Goal: Task Accomplishment & Management: Use online tool/utility

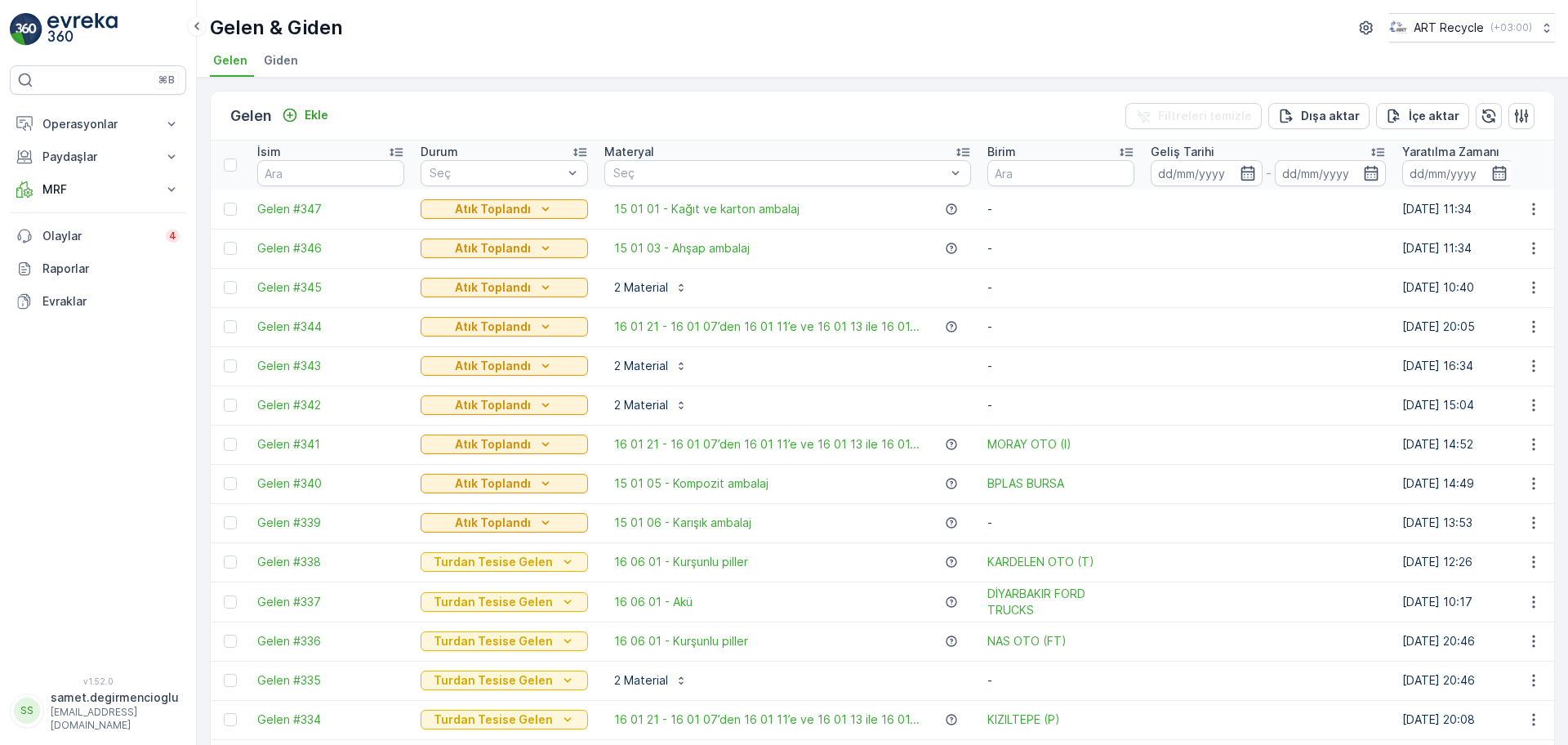
click at [101, 21] on img at bounding box center [82, 29] width 71 height 33
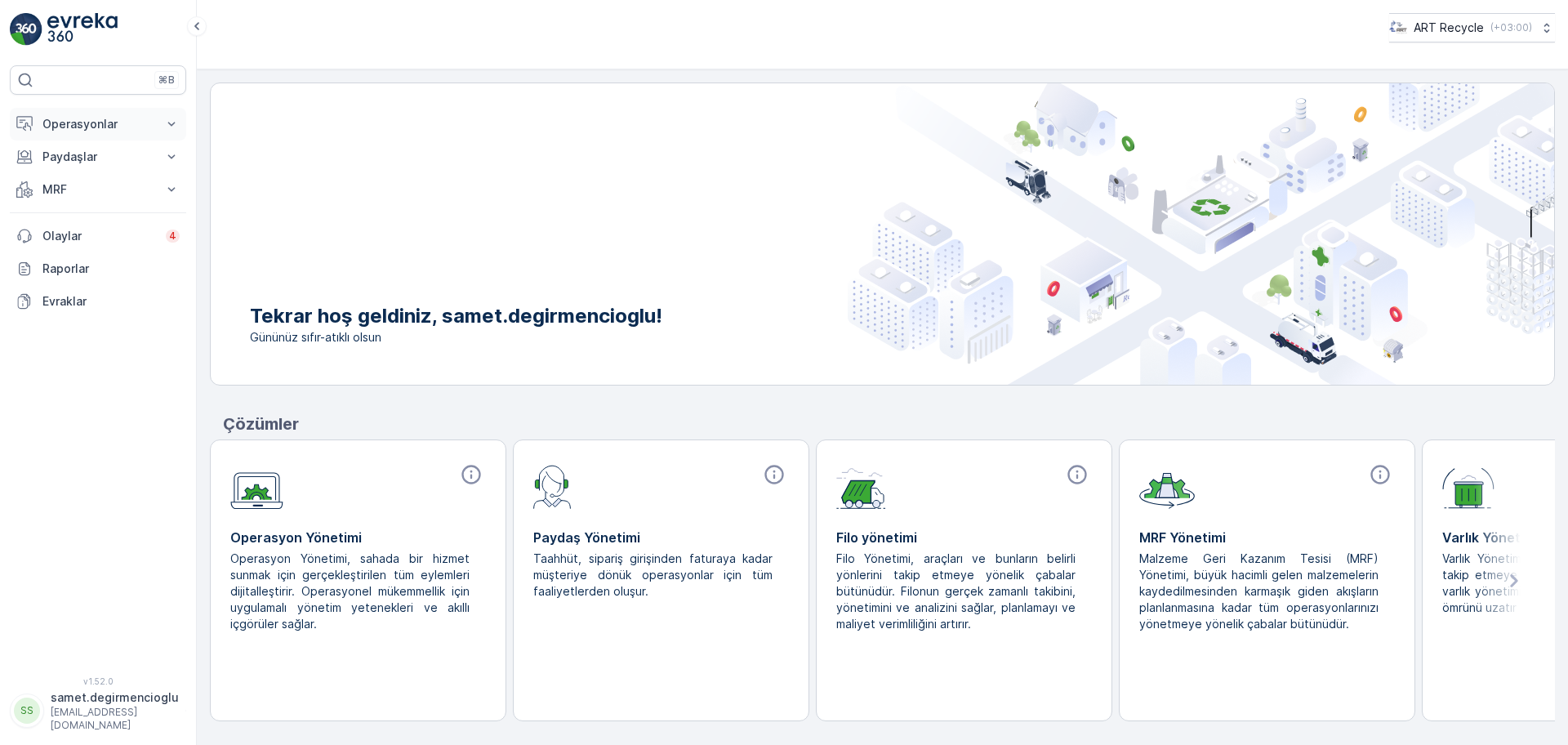
click at [131, 114] on button "Operasyonlar" at bounding box center [98, 124] width 177 height 33
click at [82, 178] on p "Planlama" at bounding box center [65, 175] width 47 height 16
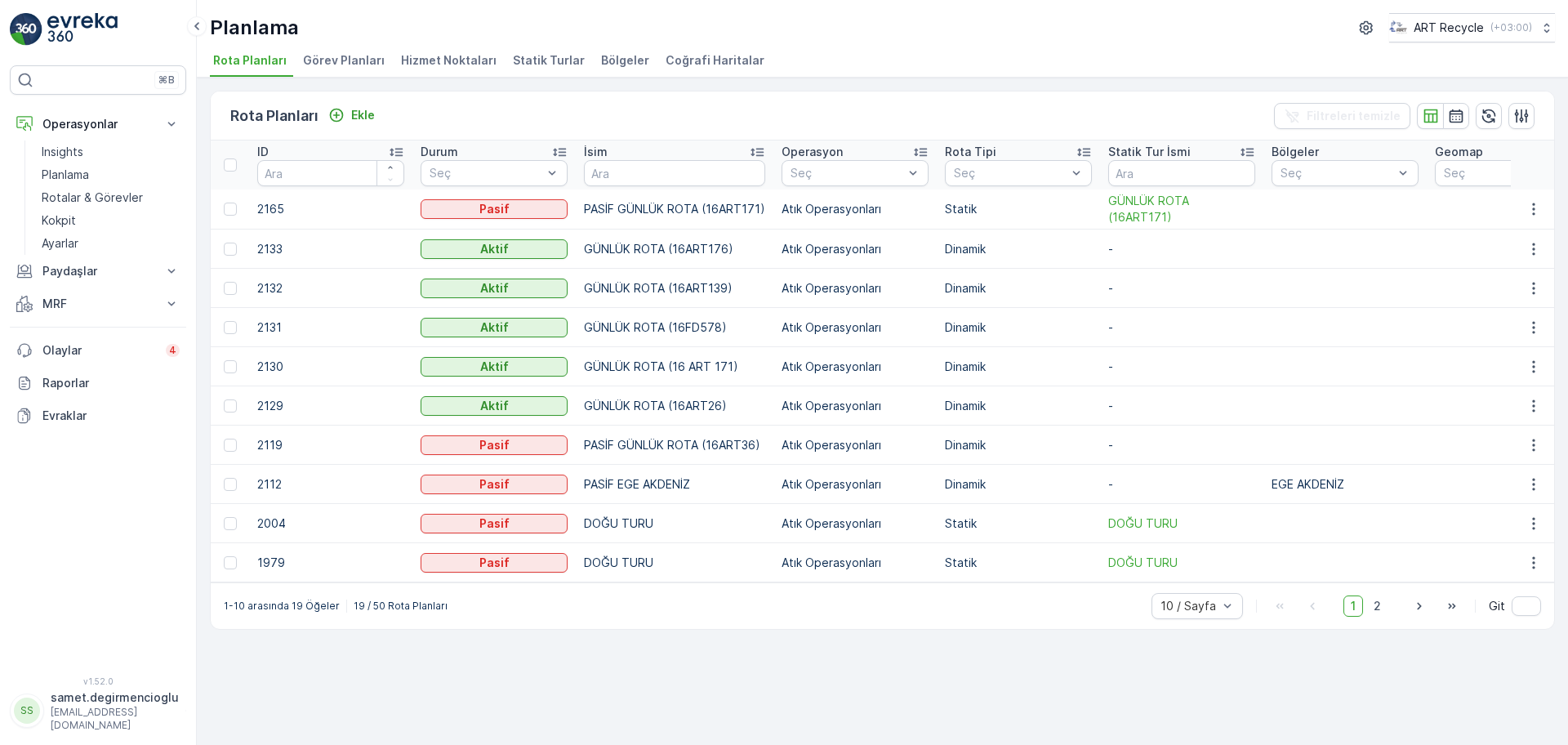
click at [454, 59] on span "Hizmet Noktaları" at bounding box center [448, 61] width 95 height 16
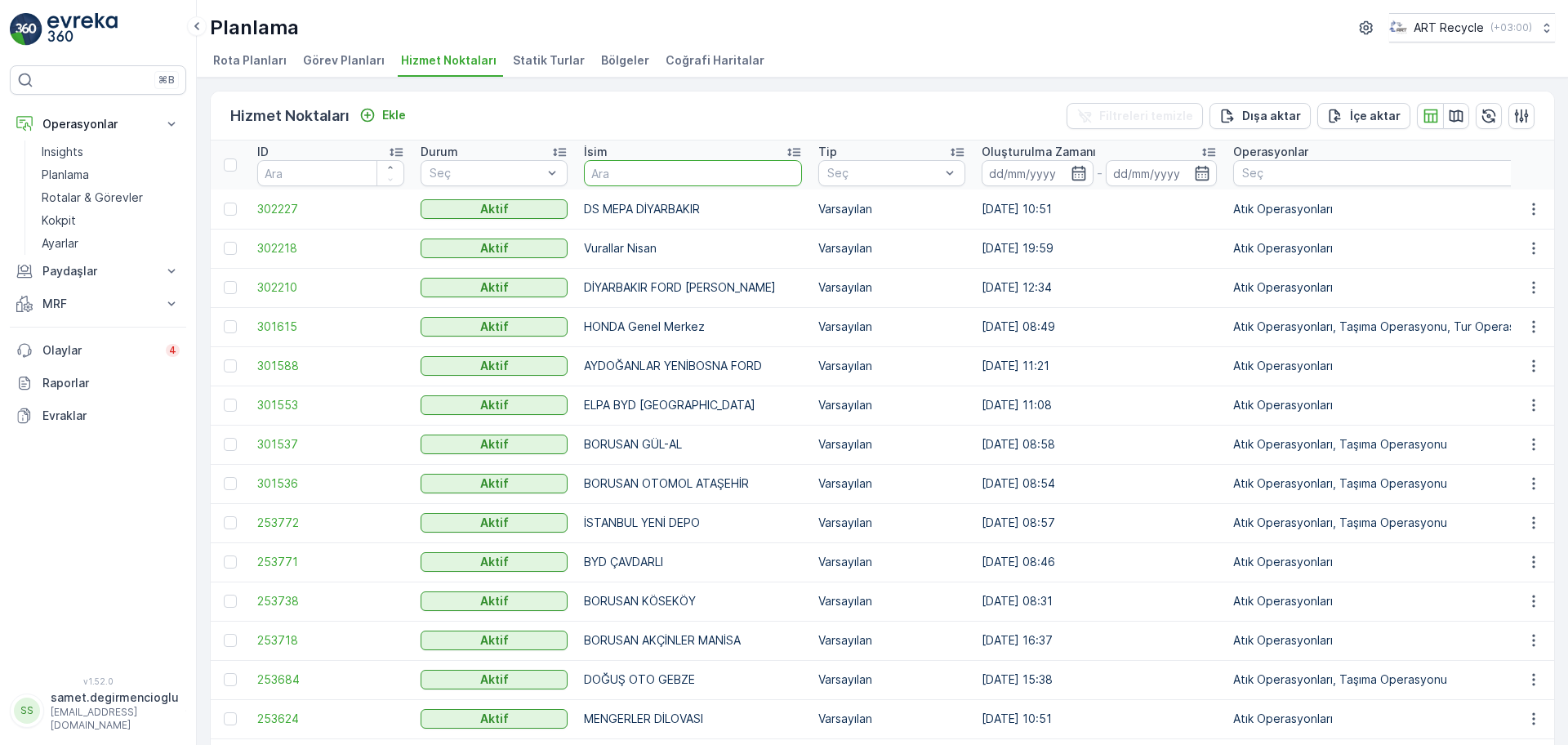
click at [636, 174] on input "text" at bounding box center [693, 172] width 218 height 26
type input "b pl"
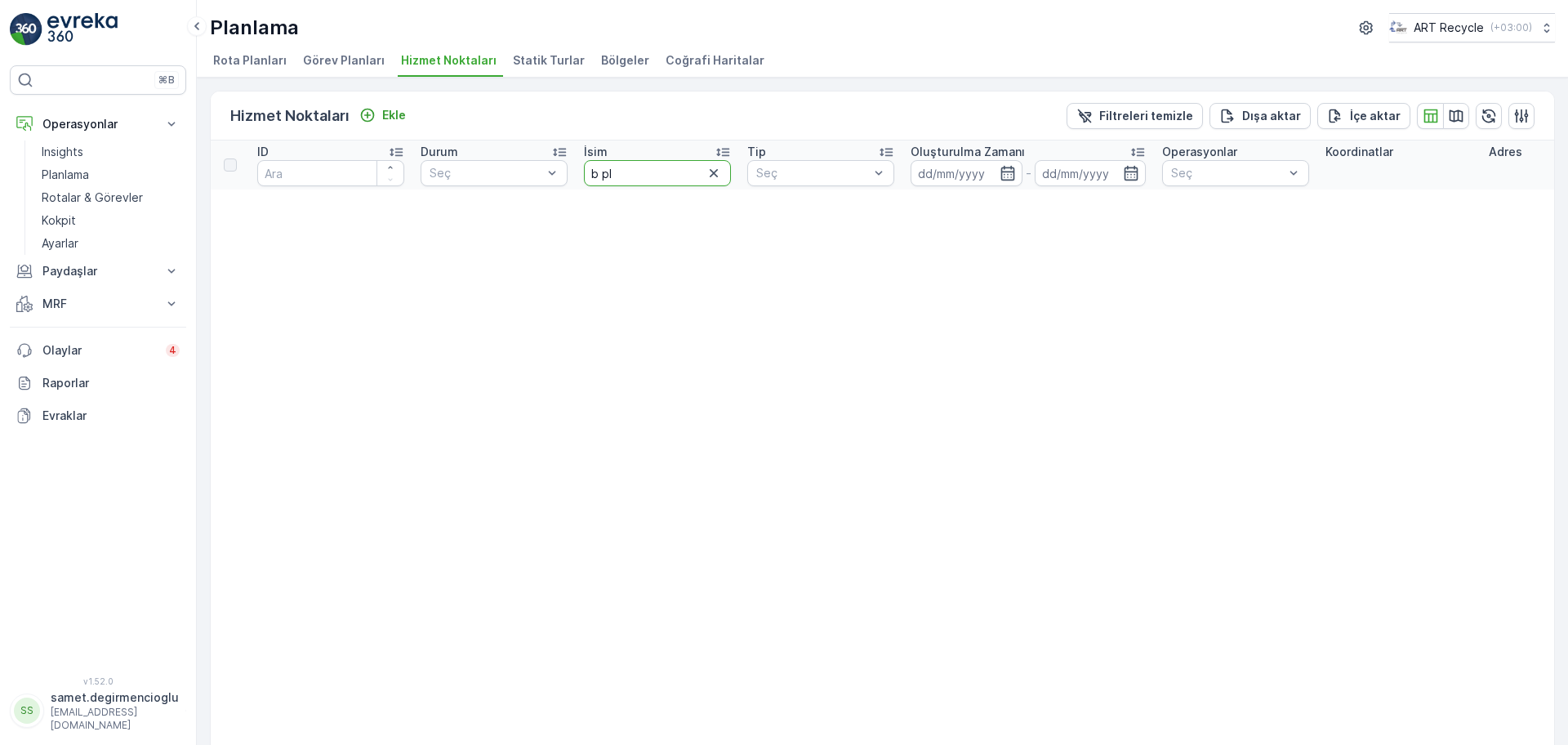
drag, startPoint x: 638, startPoint y: 162, endPoint x: 353, endPoint y: 159, distance: 285.0
click at [354, 158] on tr "ID Durum Seç İsim b pl Tip Seç Oluşturulma Zamanı - Operasyonlar Seç Koordinatl…" at bounding box center [1553, 164] width 2684 height 49
type input "BPL"
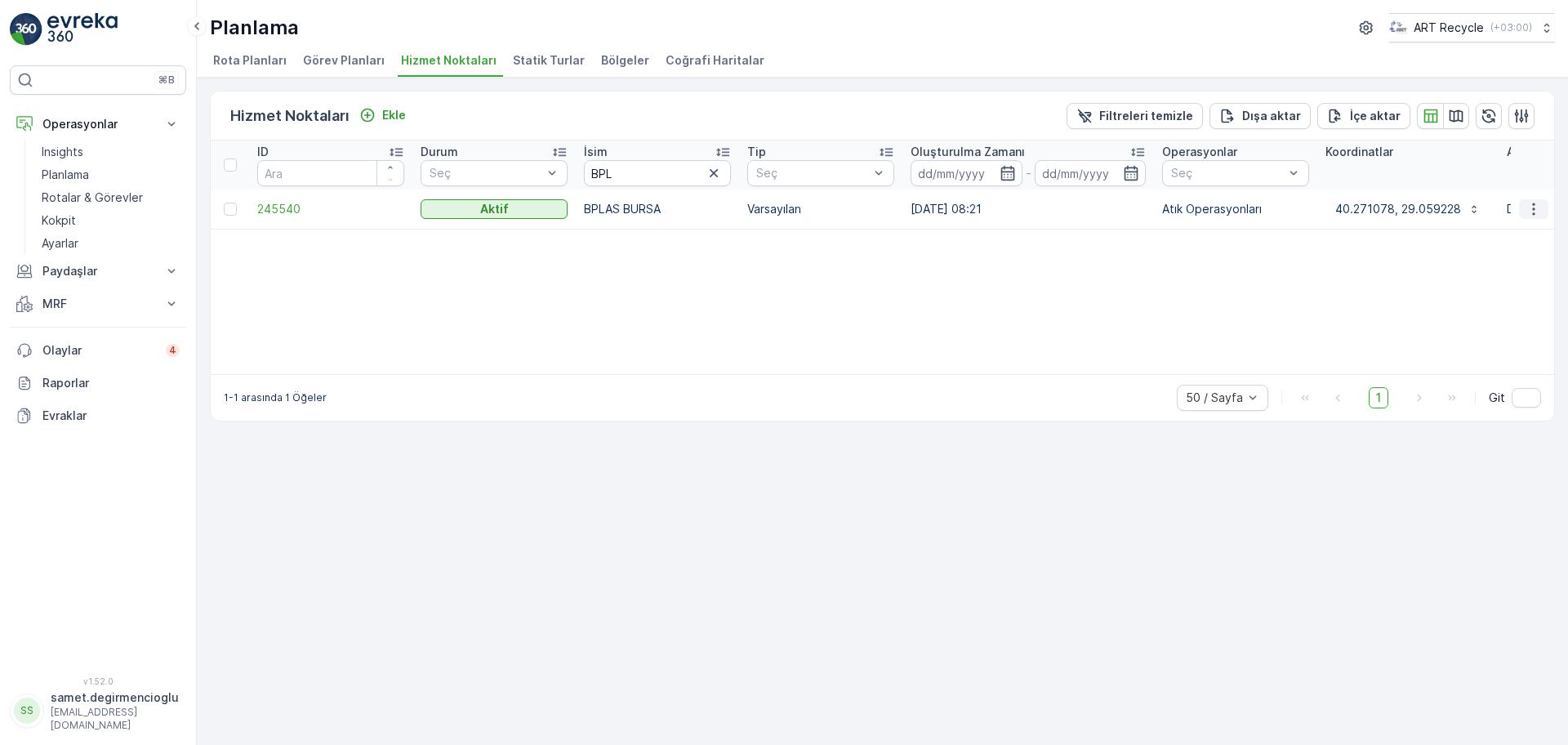
click at [1533, 206] on icon "button" at bounding box center [1534, 209] width 16 height 16
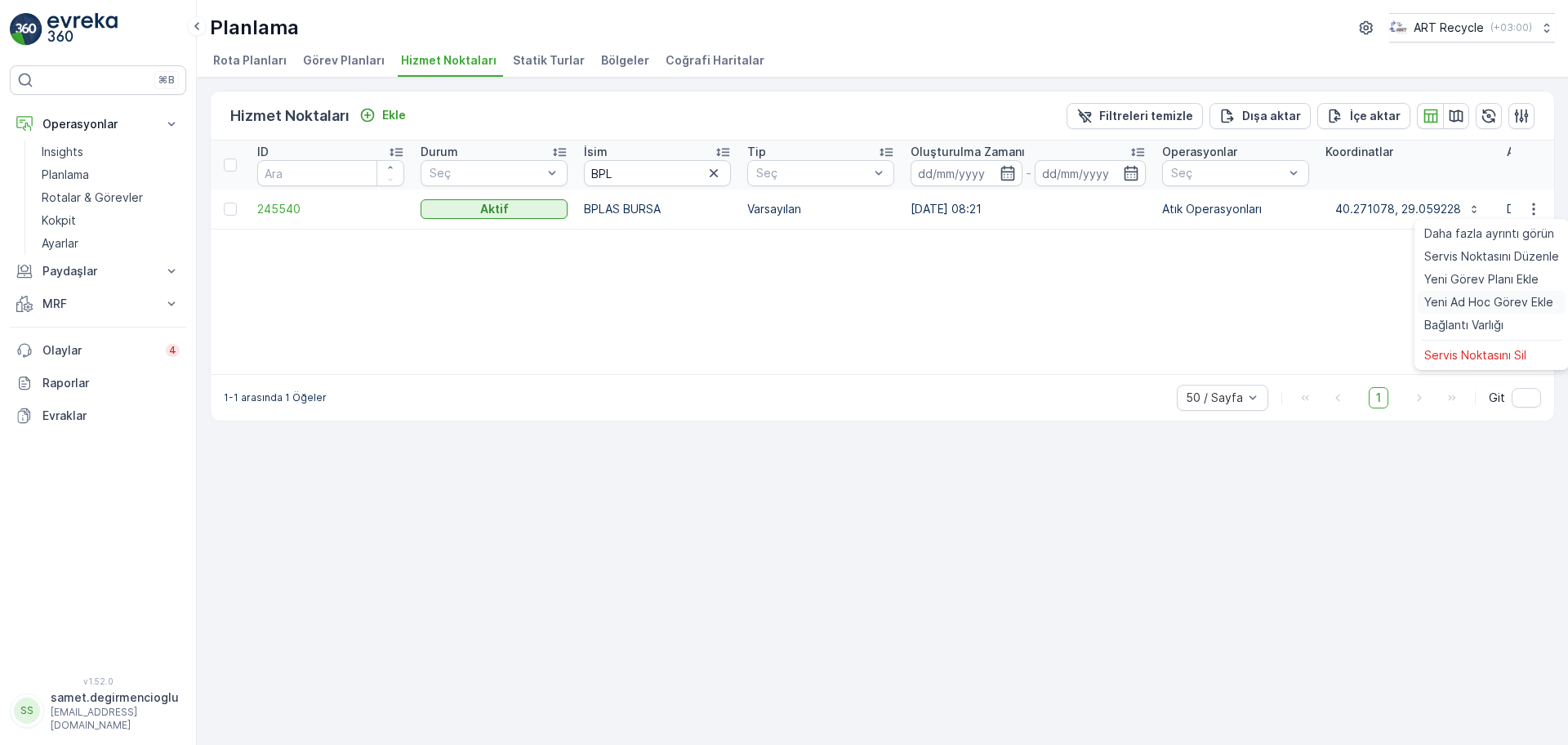
click at [1470, 308] on span "Yeni Ad Hoc Görev Ekle" at bounding box center [1489, 302] width 129 height 16
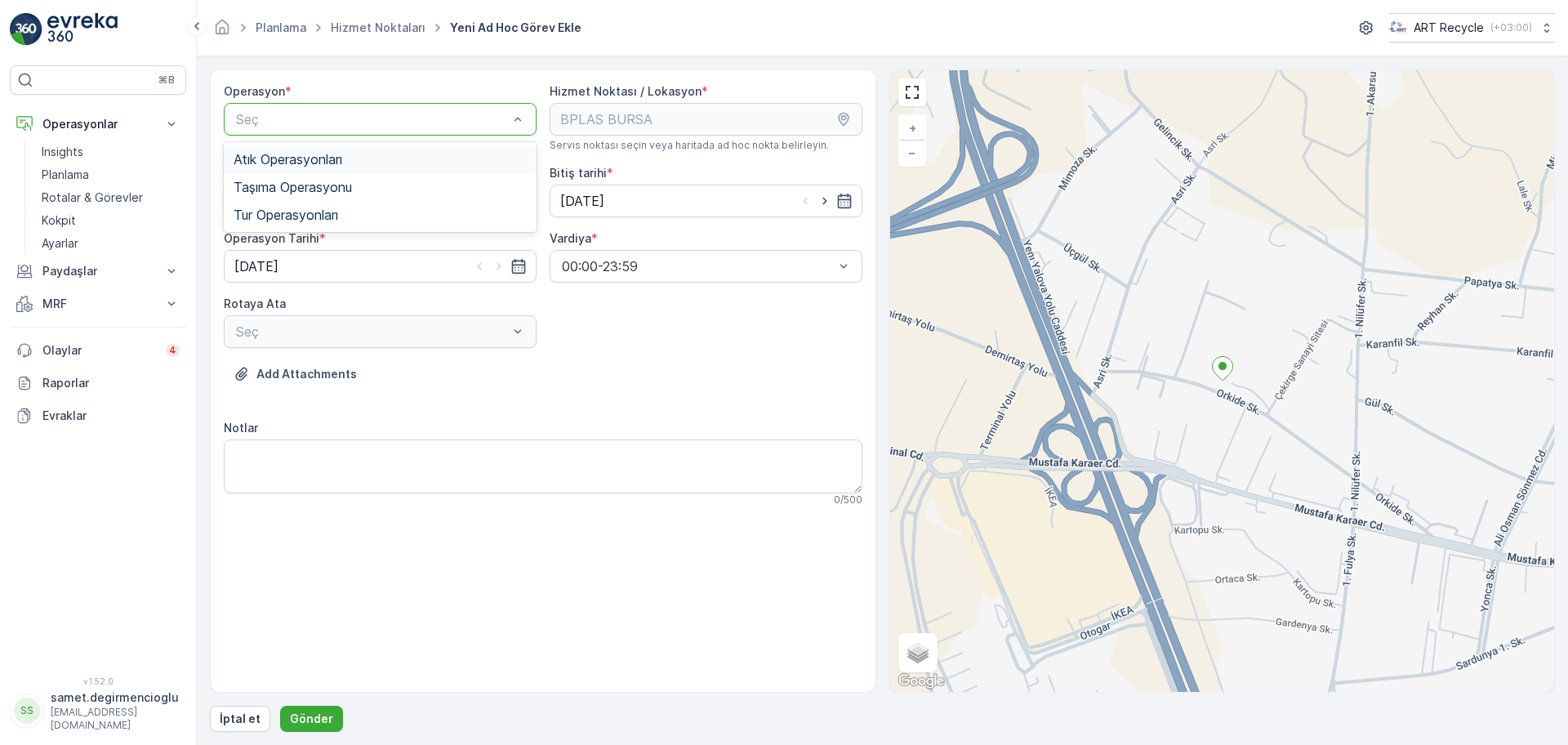
click at [336, 160] on span "Atık Operasyonları" at bounding box center [288, 159] width 109 height 14
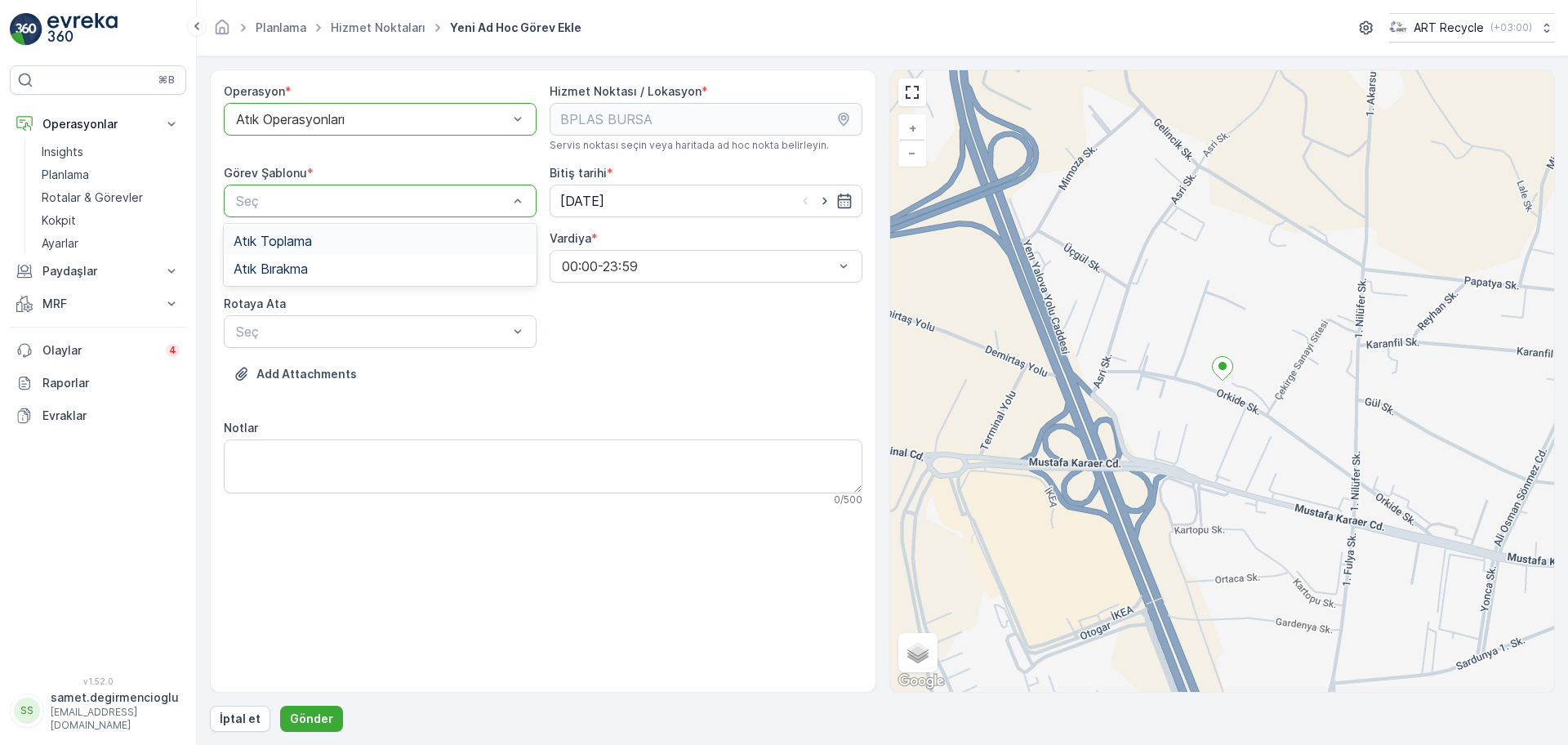
click at [278, 229] on div "Atık Toplama" at bounding box center [380, 240] width 313 height 28
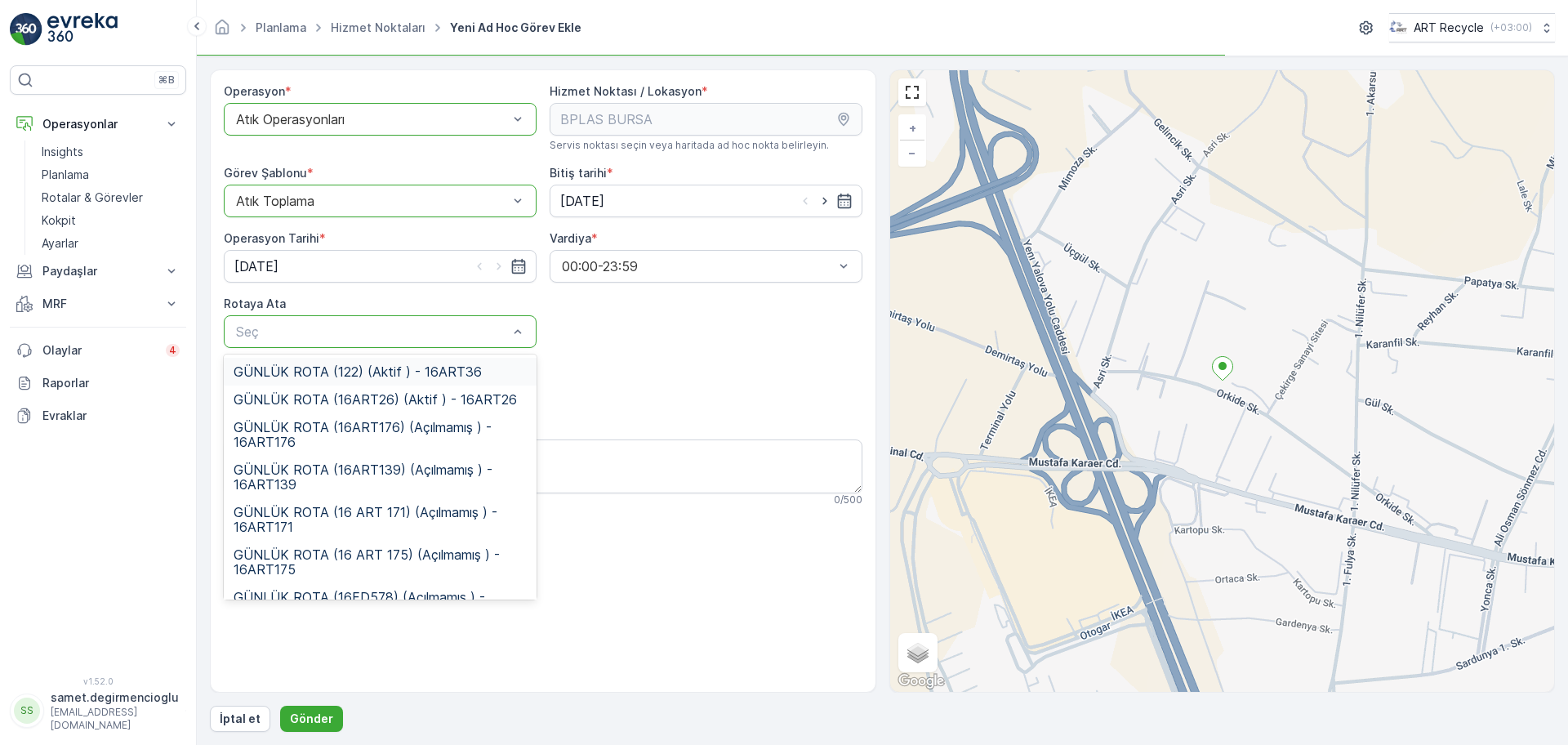
click at [334, 342] on div "Seç" at bounding box center [380, 331] width 313 height 33
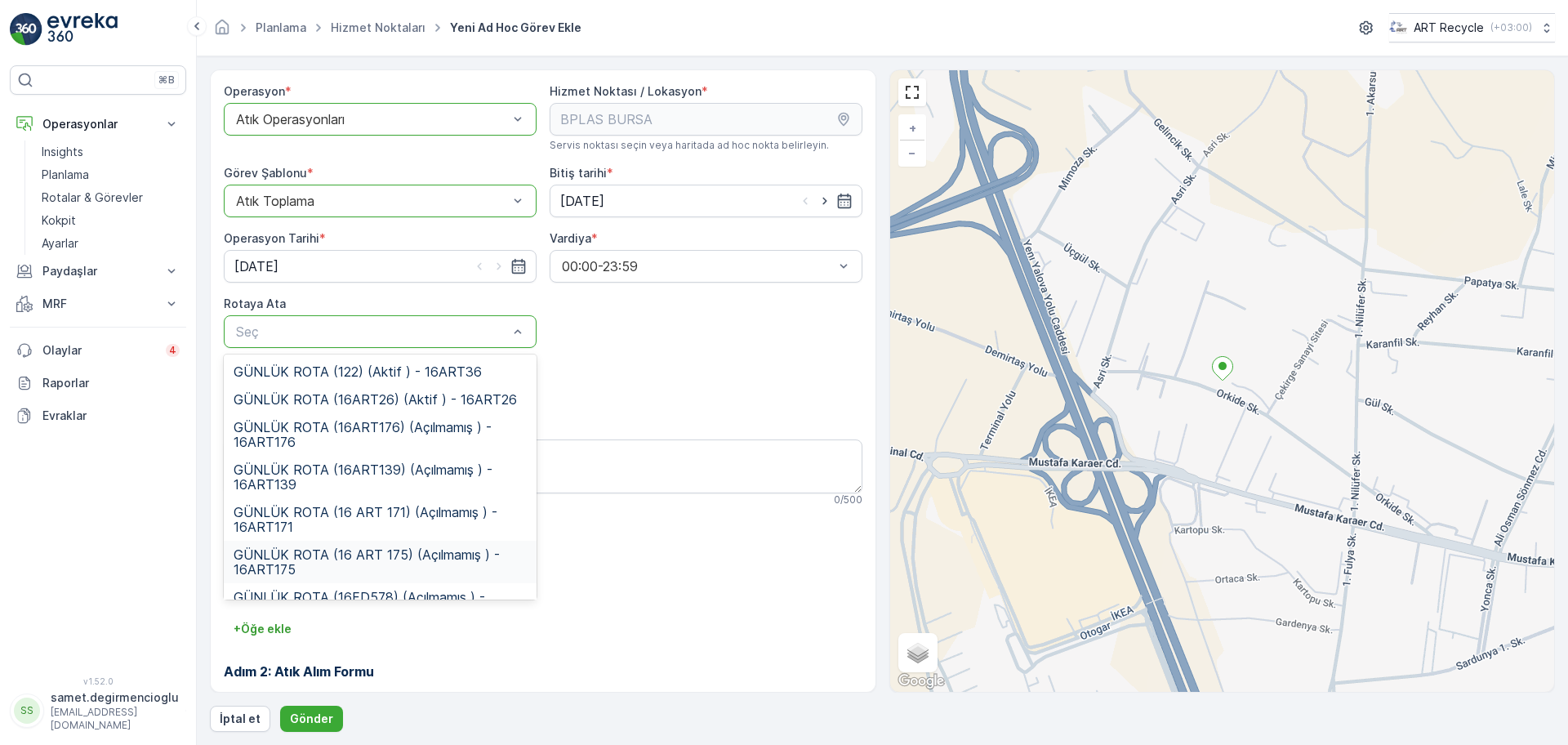
click at [388, 542] on div "GÜNLÜK ROTA (16 ART 175) (Açılmamış ) - 16ART175" at bounding box center [380, 562] width 313 height 43
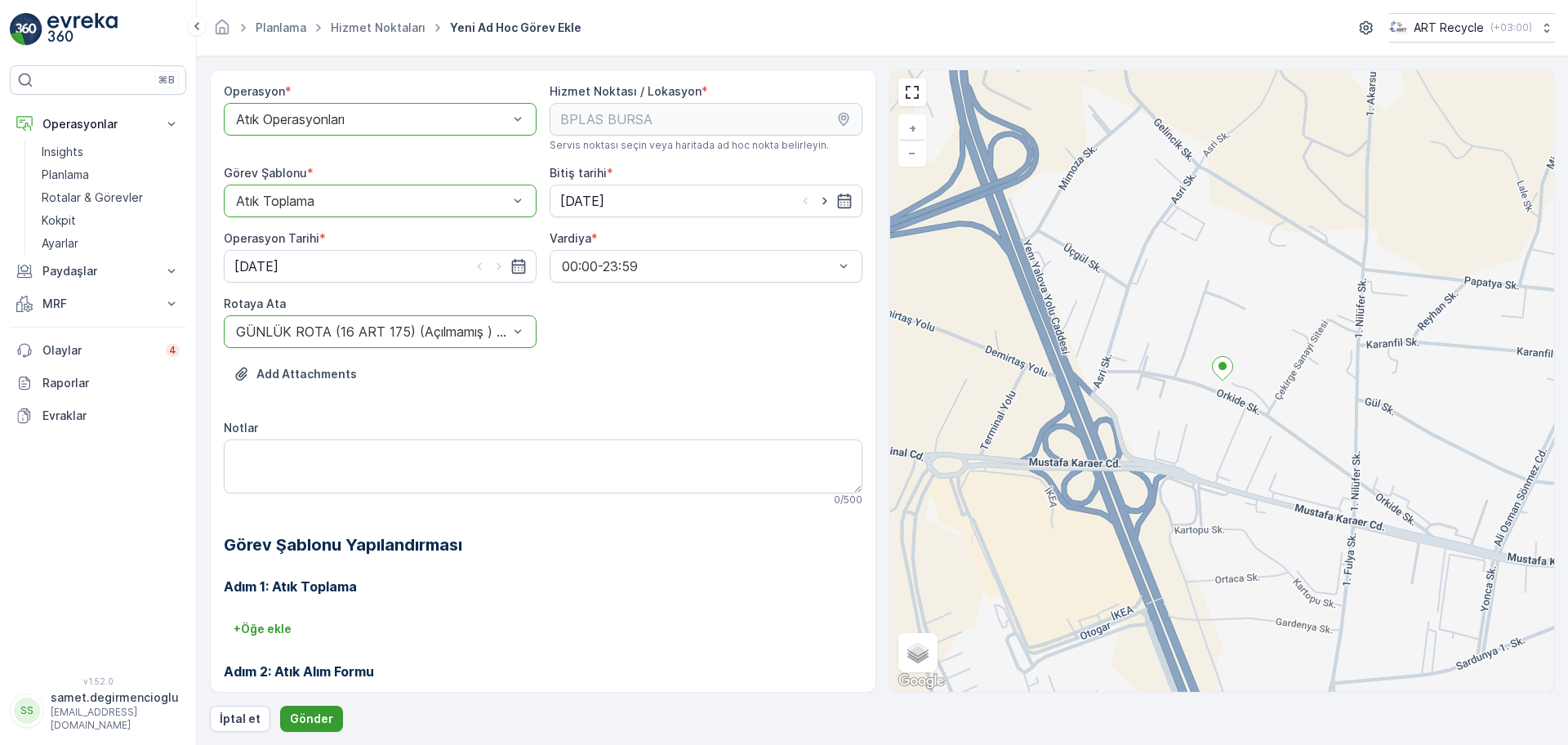
click at [324, 706] on button "Gönder" at bounding box center [311, 718] width 62 height 26
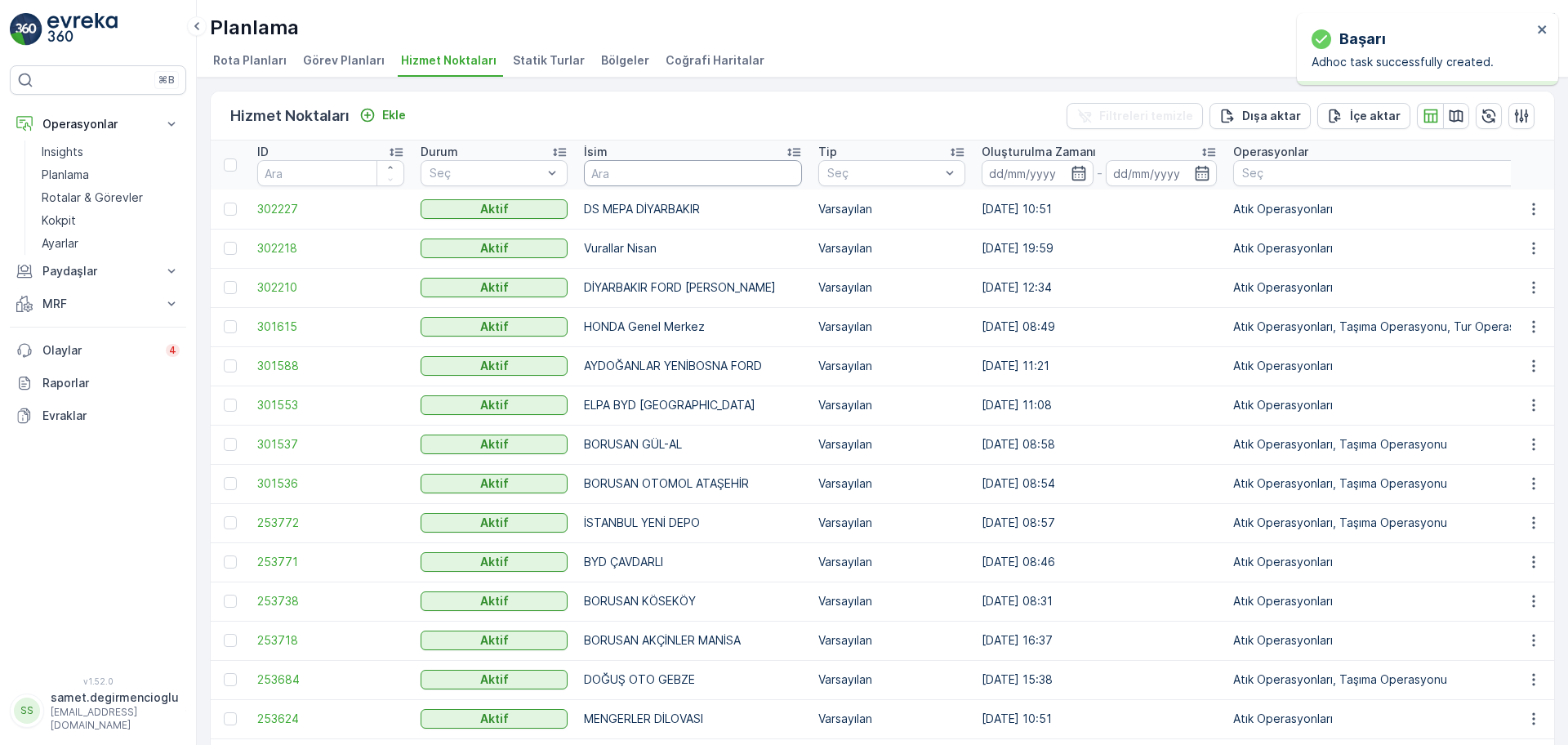
click at [647, 184] on input "text" at bounding box center [693, 172] width 218 height 26
type input "BPL"
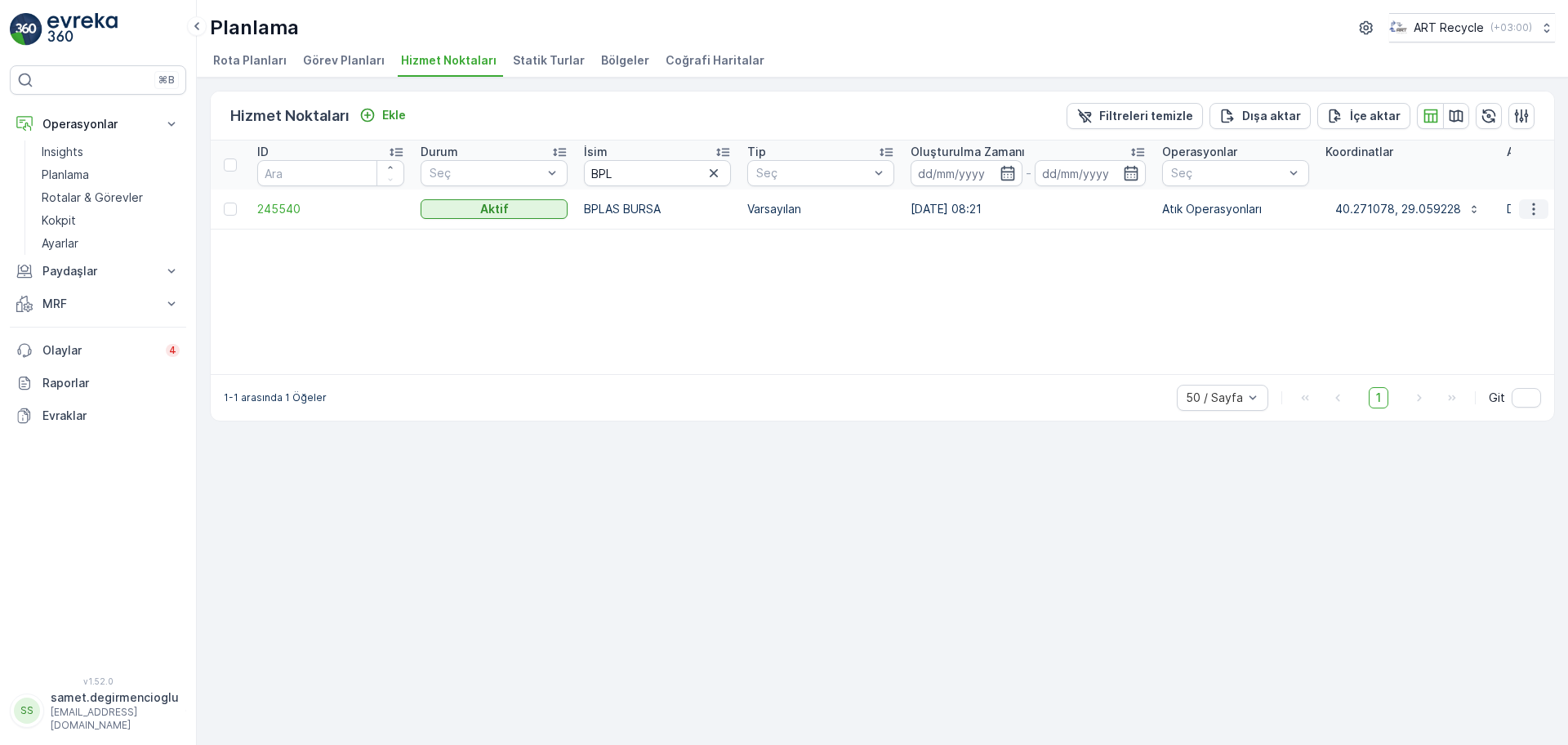
click at [1534, 217] on button "button" at bounding box center [1533, 209] width 29 height 20
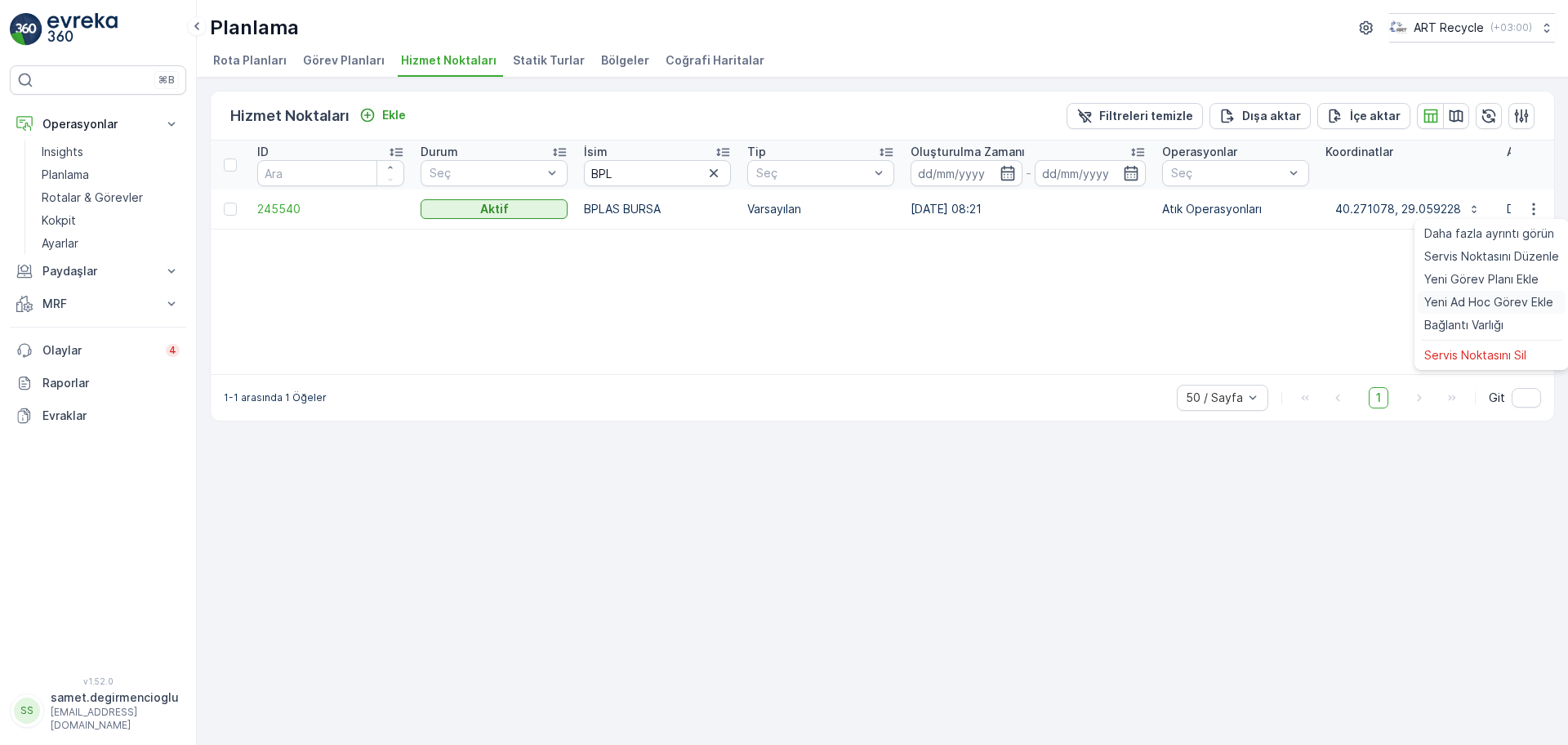
click at [1455, 310] on div "Yeni Ad Hoc Görev Ekle" at bounding box center [1492, 302] width 148 height 23
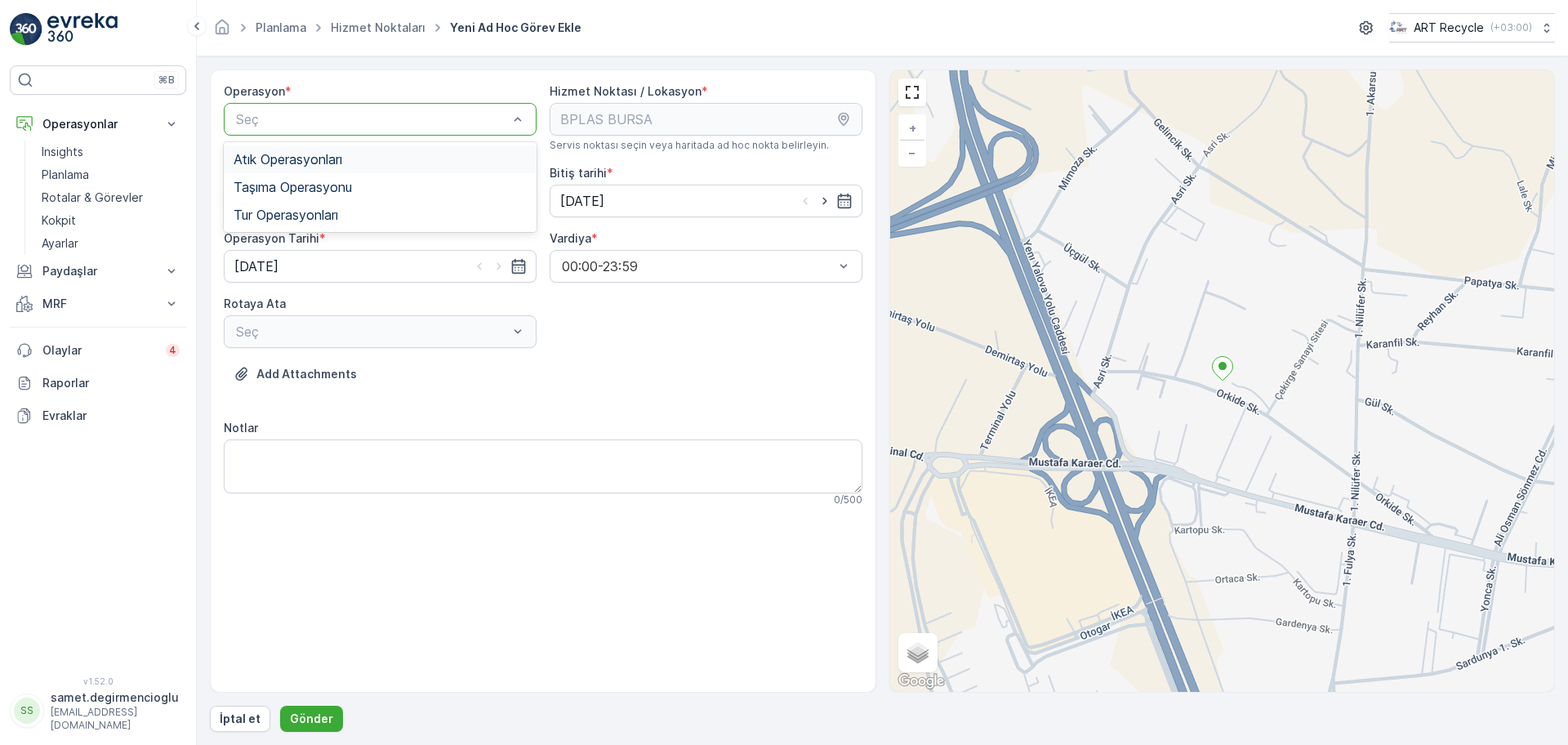
click at [310, 164] on span "Atık Operasyonları" at bounding box center [288, 159] width 109 height 14
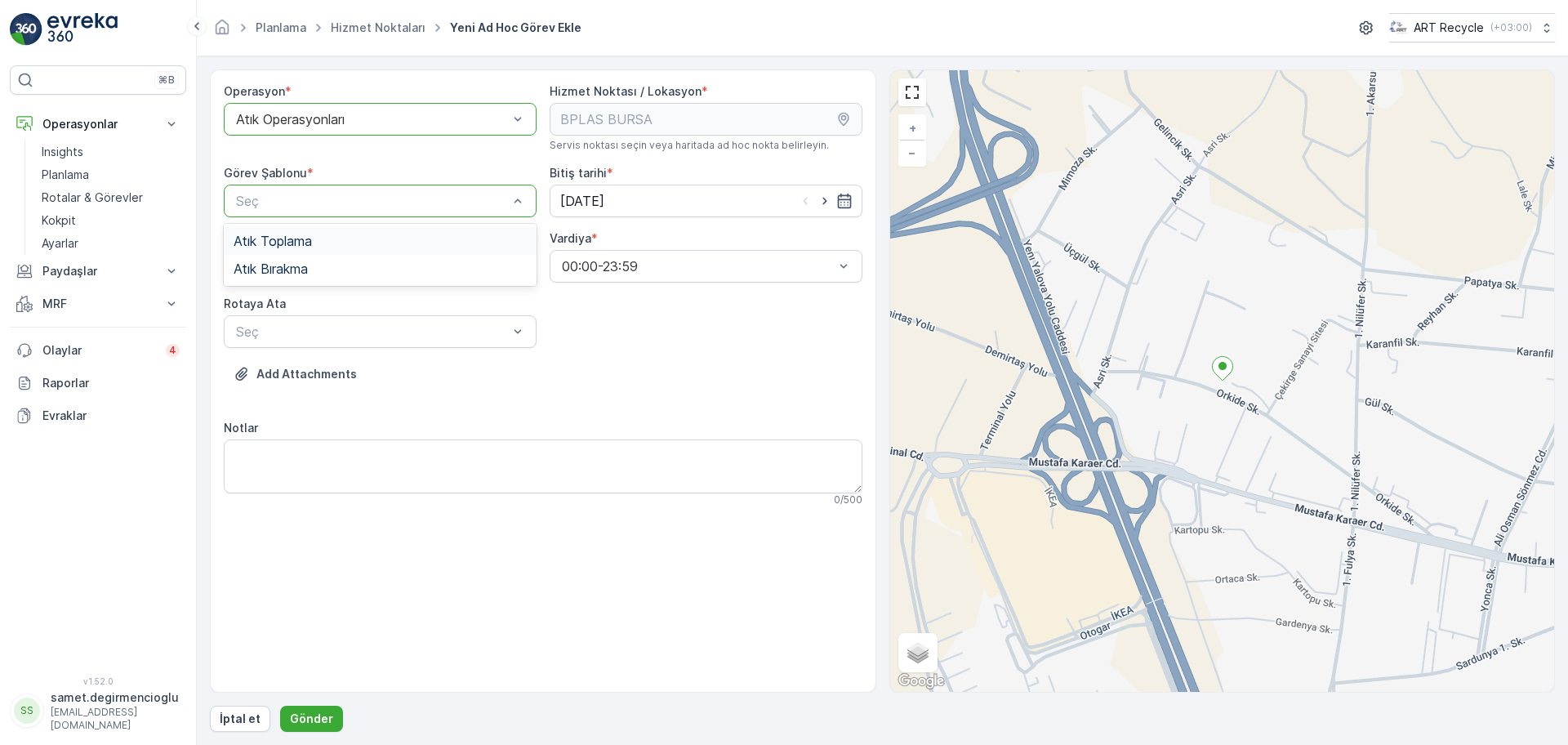
click at [287, 245] on span "Atık Toplama" at bounding box center [273, 241] width 79 height 14
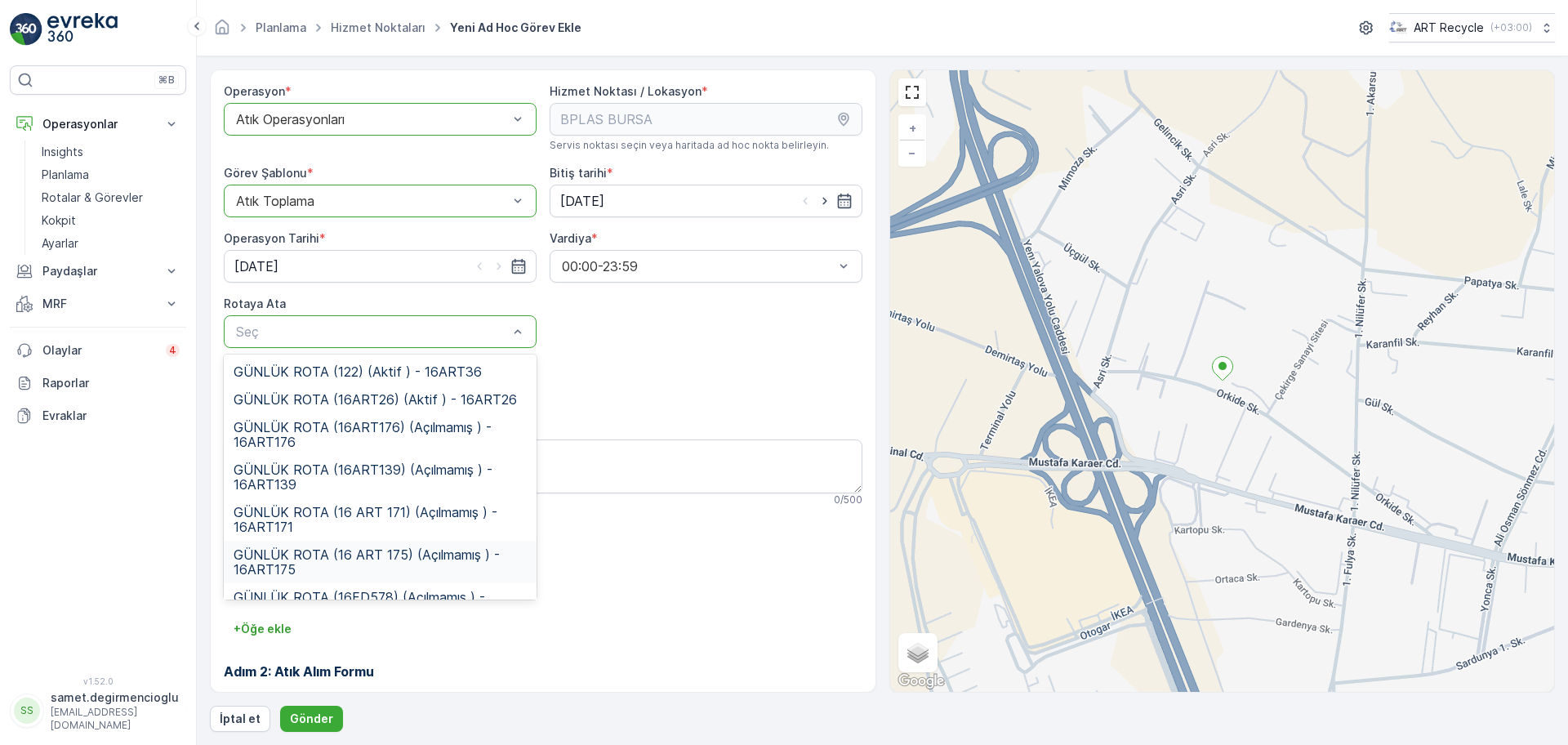
click at [391, 554] on span "GÜNLÜK ROTA (16 ART 175) (Açılmamış ) - 16ART175" at bounding box center [380, 561] width 294 height 29
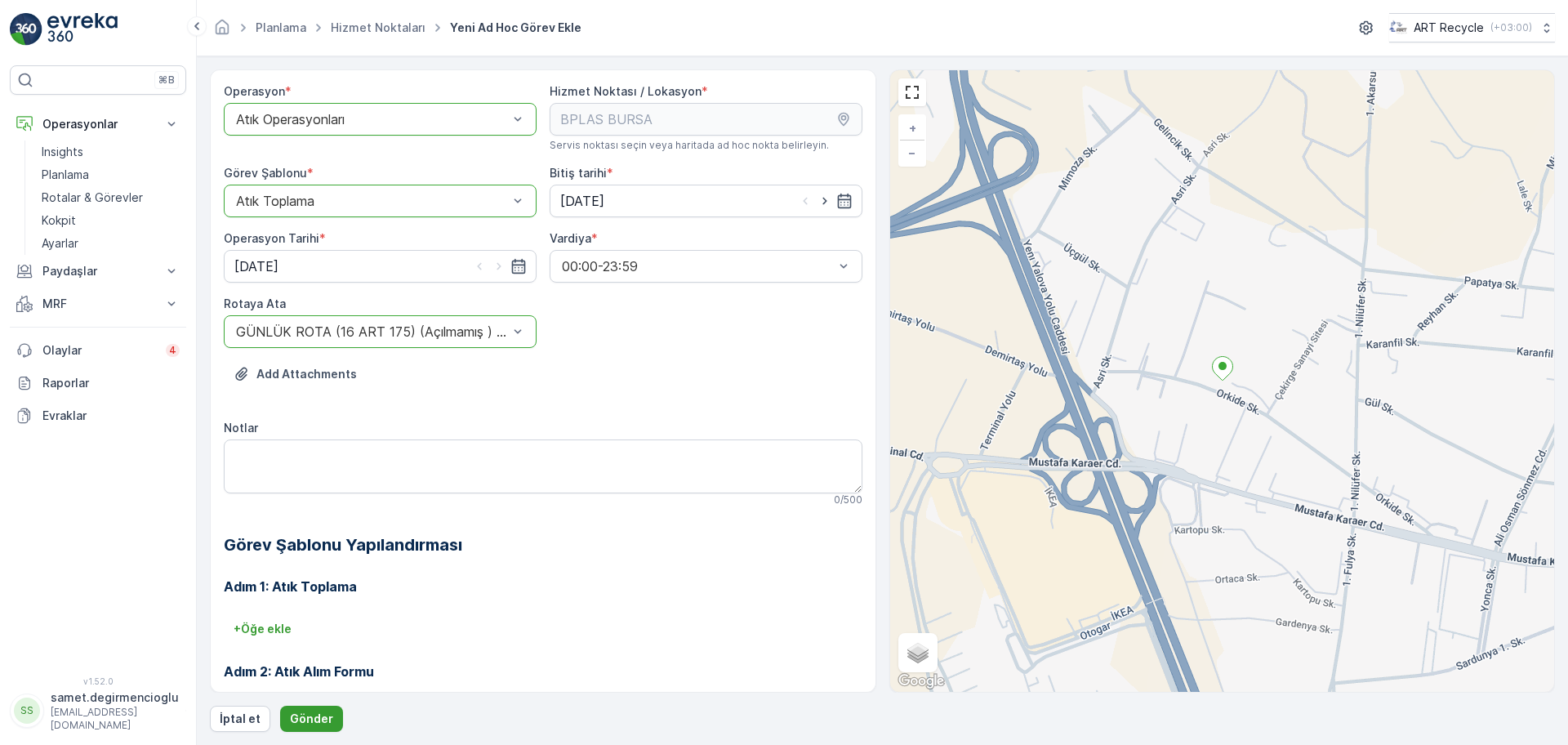
click at [315, 708] on button "Gönder" at bounding box center [311, 718] width 62 height 26
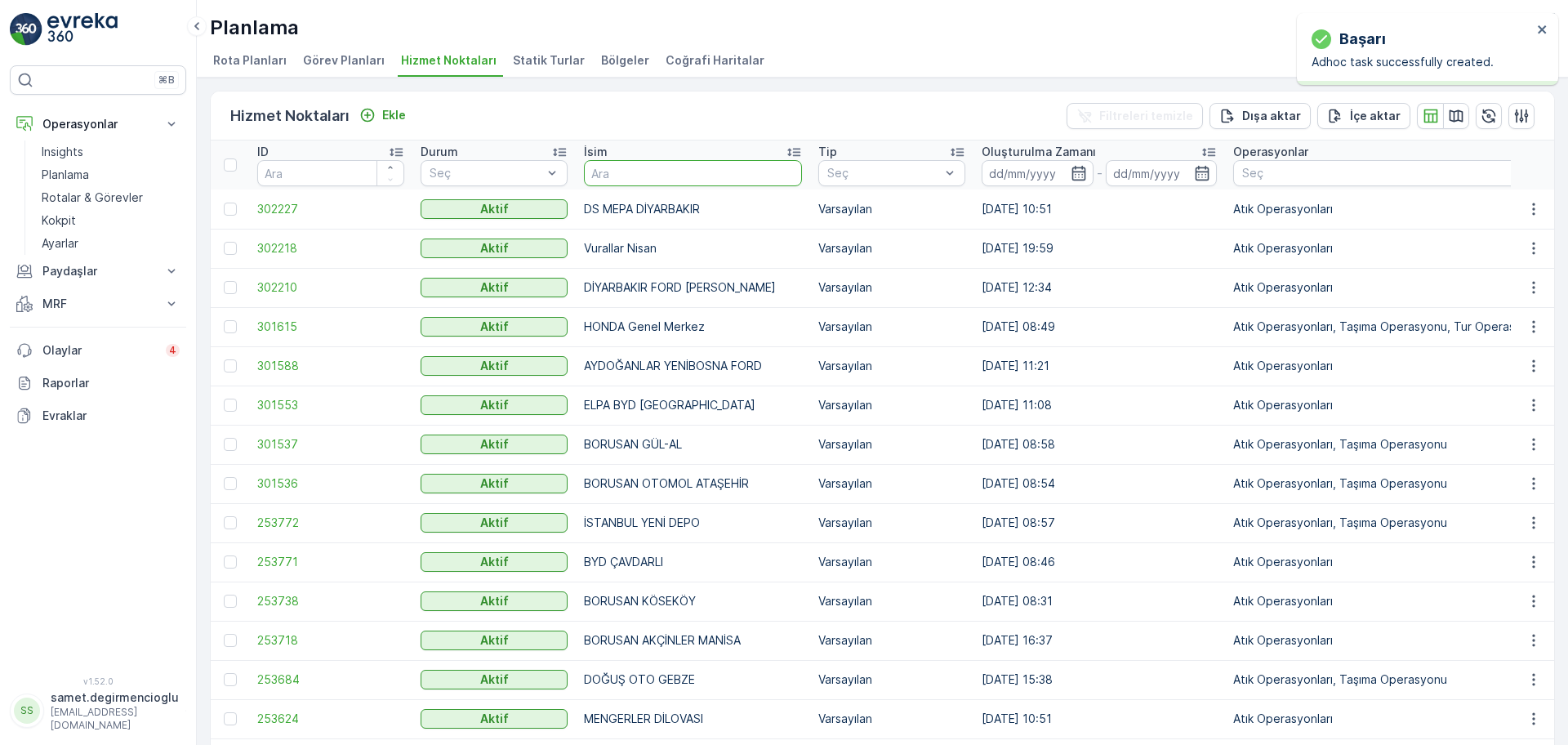
click at [647, 168] on input "text" at bounding box center [693, 172] width 218 height 26
click at [690, 170] on input "text" at bounding box center [693, 172] width 218 height 26
type input "STARW"
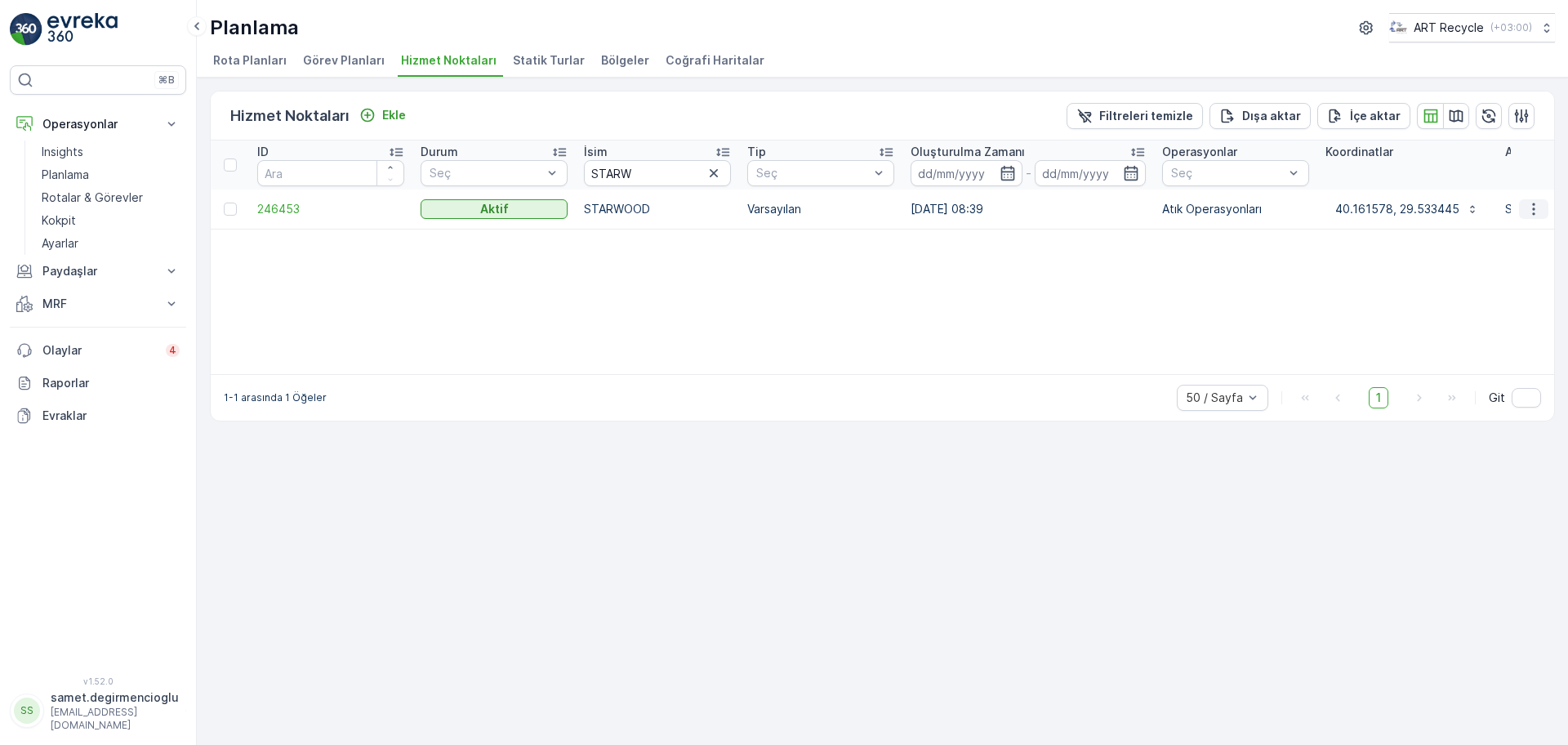
click at [1531, 211] on icon "button" at bounding box center [1534, 209] width 16 height 16
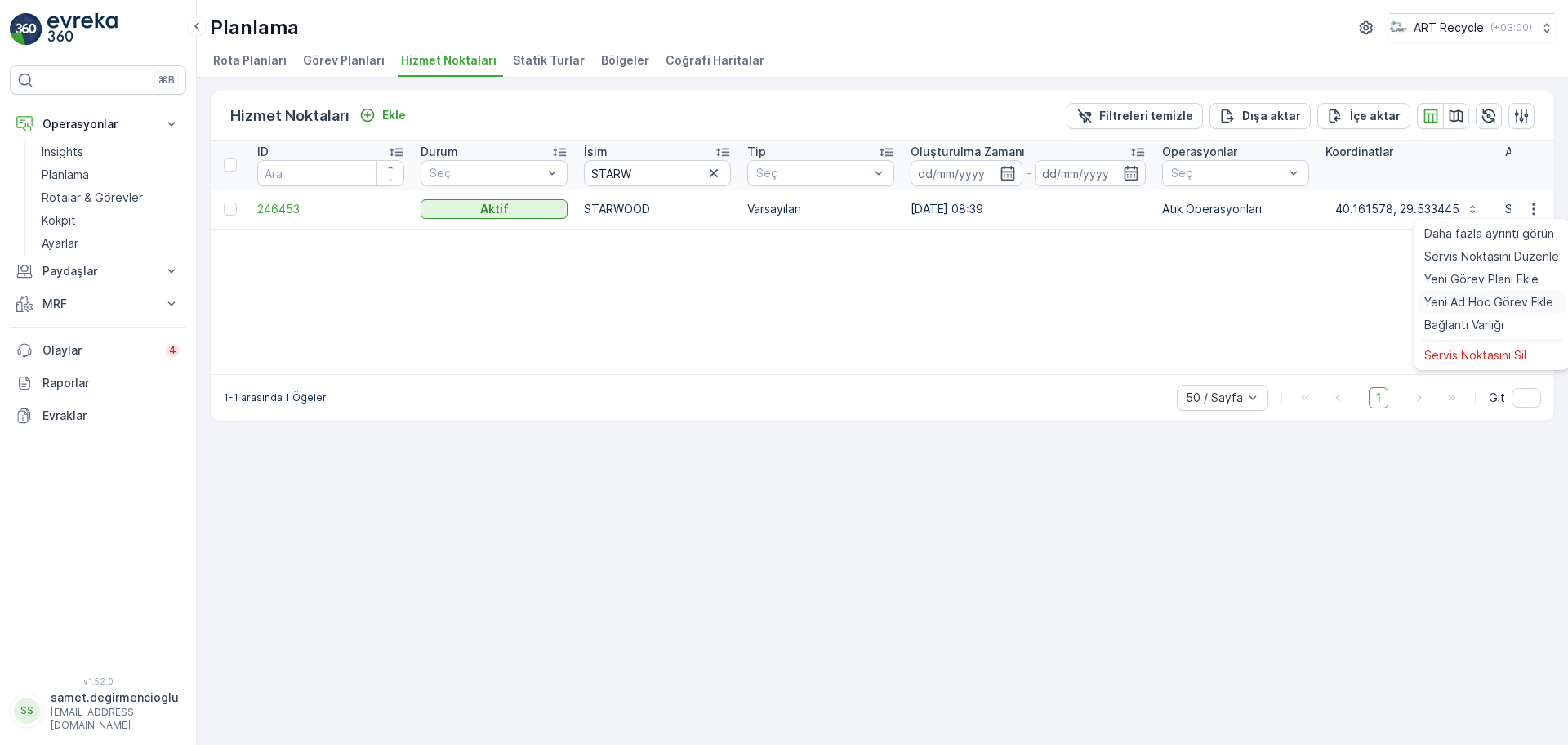
click at [1452, 303] on span "Yeni Ad Hoc Görev Ekle" at bounding box center [1489, 302] width 129 height 16
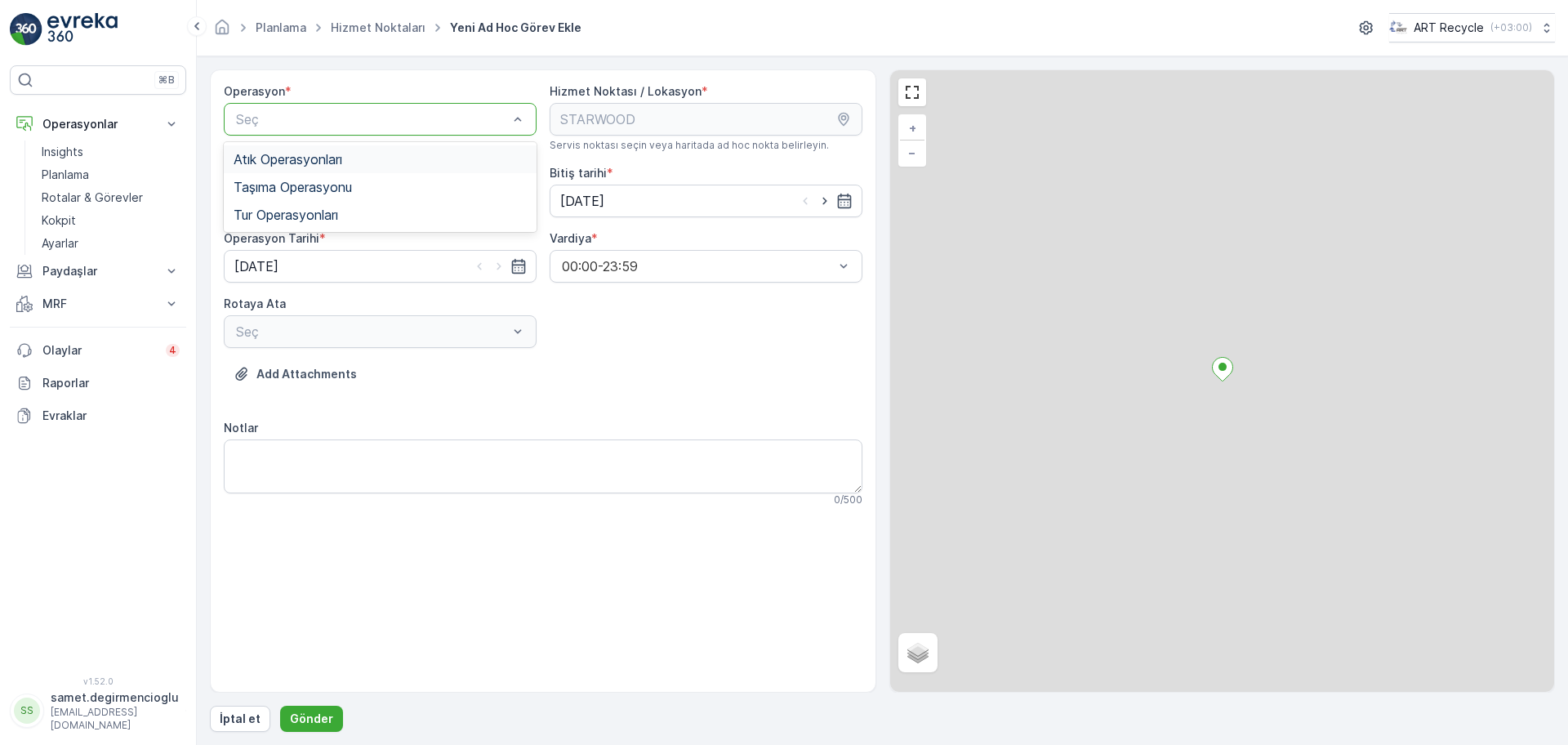
click at [360, 166] on div "Atık Operasyonları" at bounding box center [380, 159] width 294 height 14
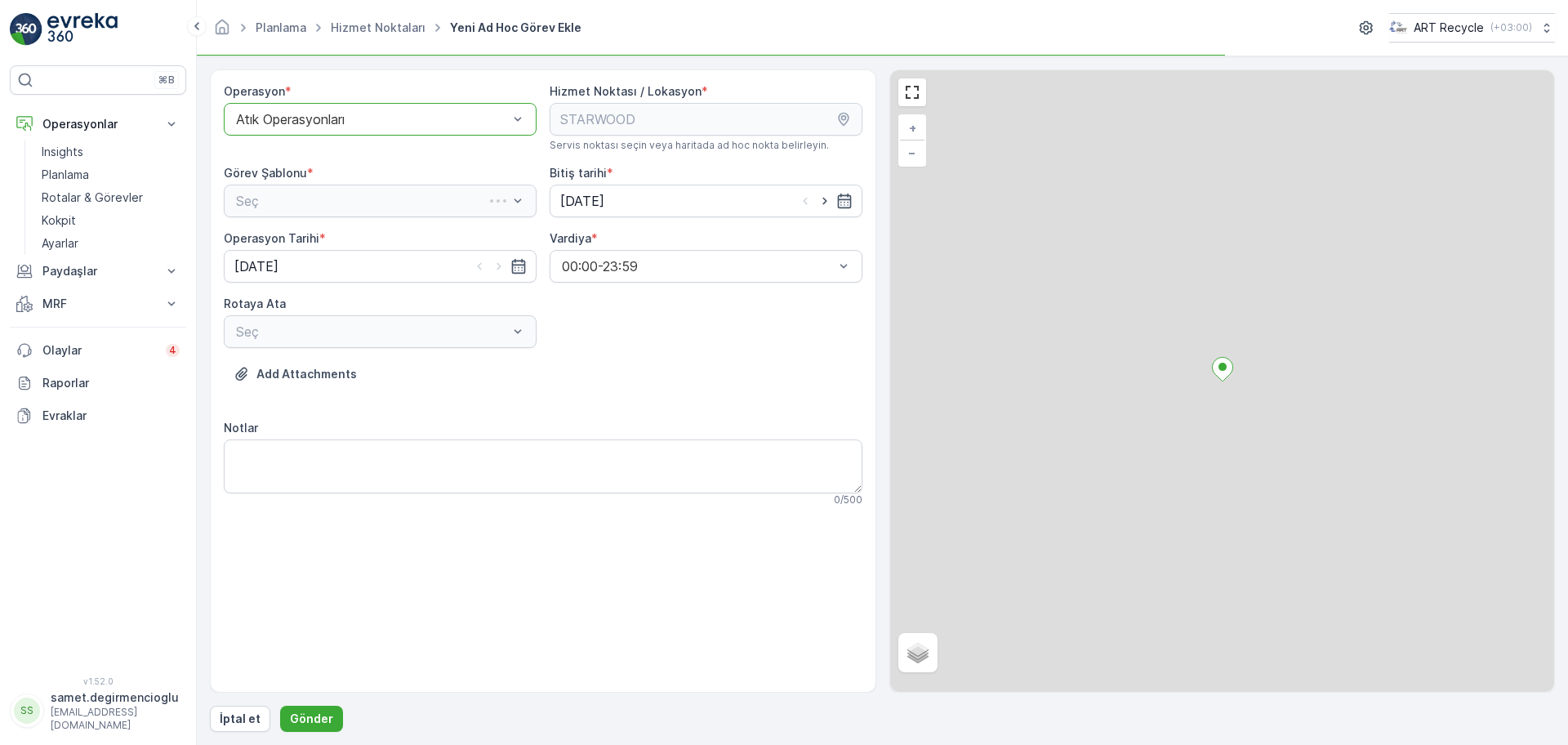
click at [339, 197] on div "Seç" at bounding box center [380, 201] width 313 height 33
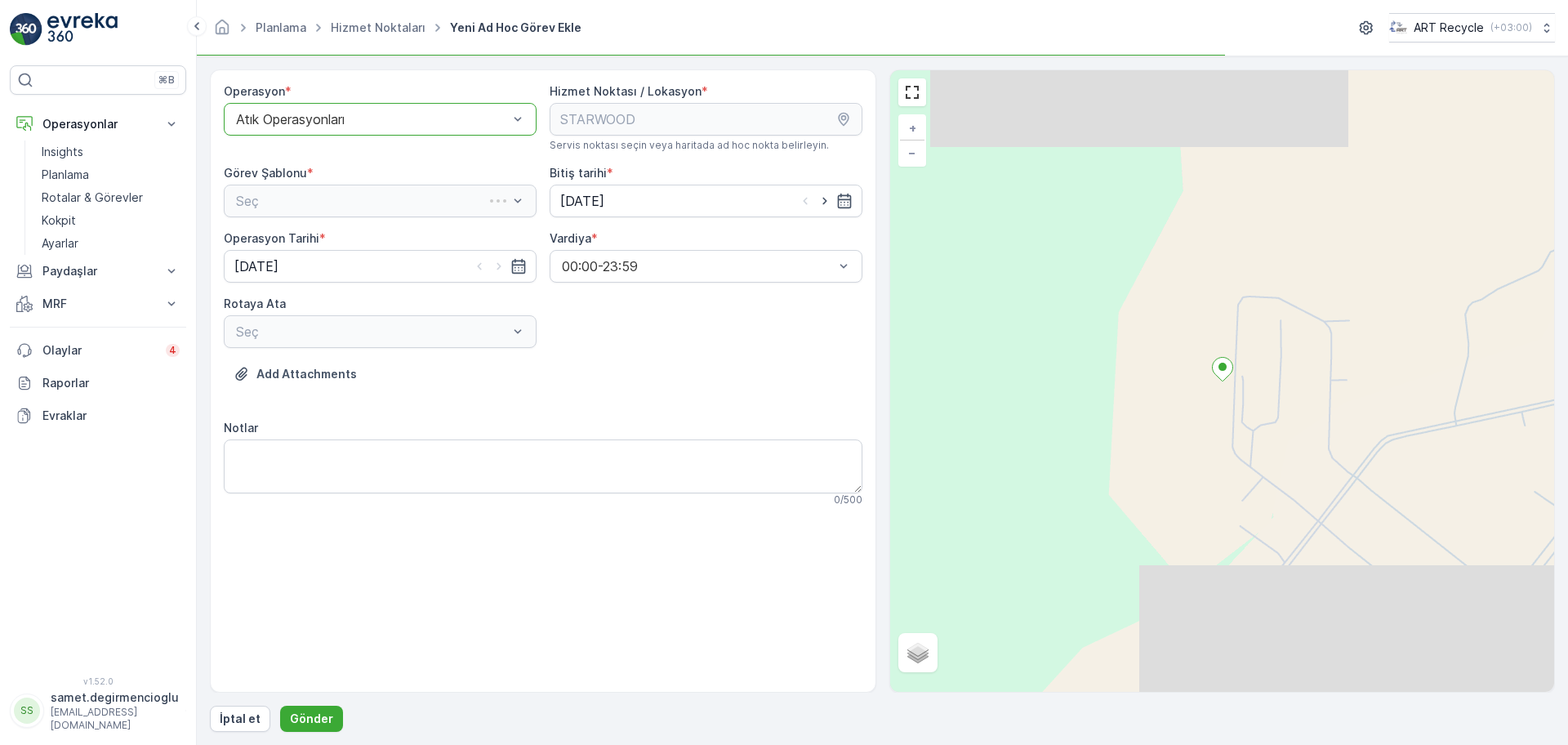
click at [336, 196] on div "Seç" at bounding box center [380, 201] width 313 height 33
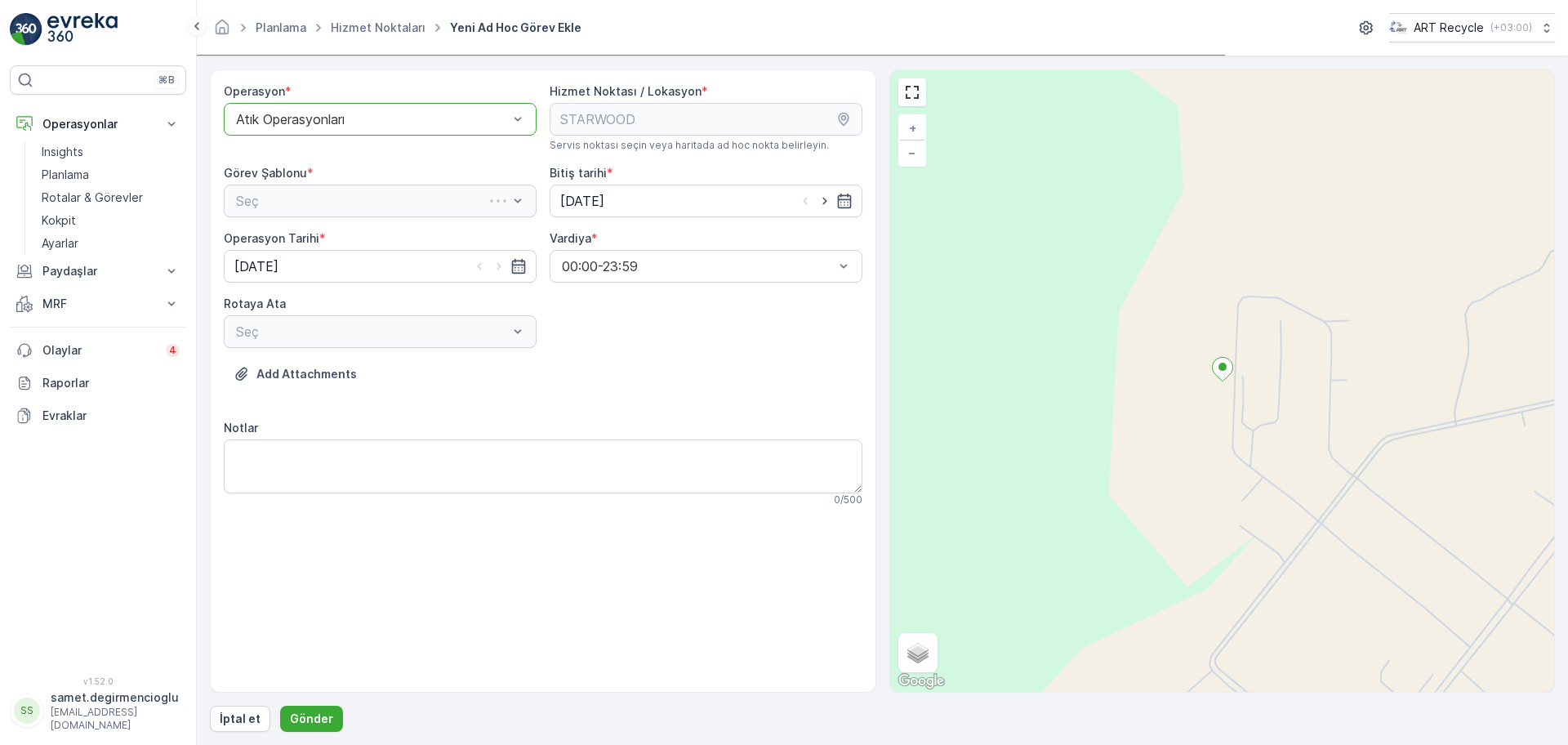
click at [336, 196] on div "Seç" at bounding box center [380, 201] width 313 height 33
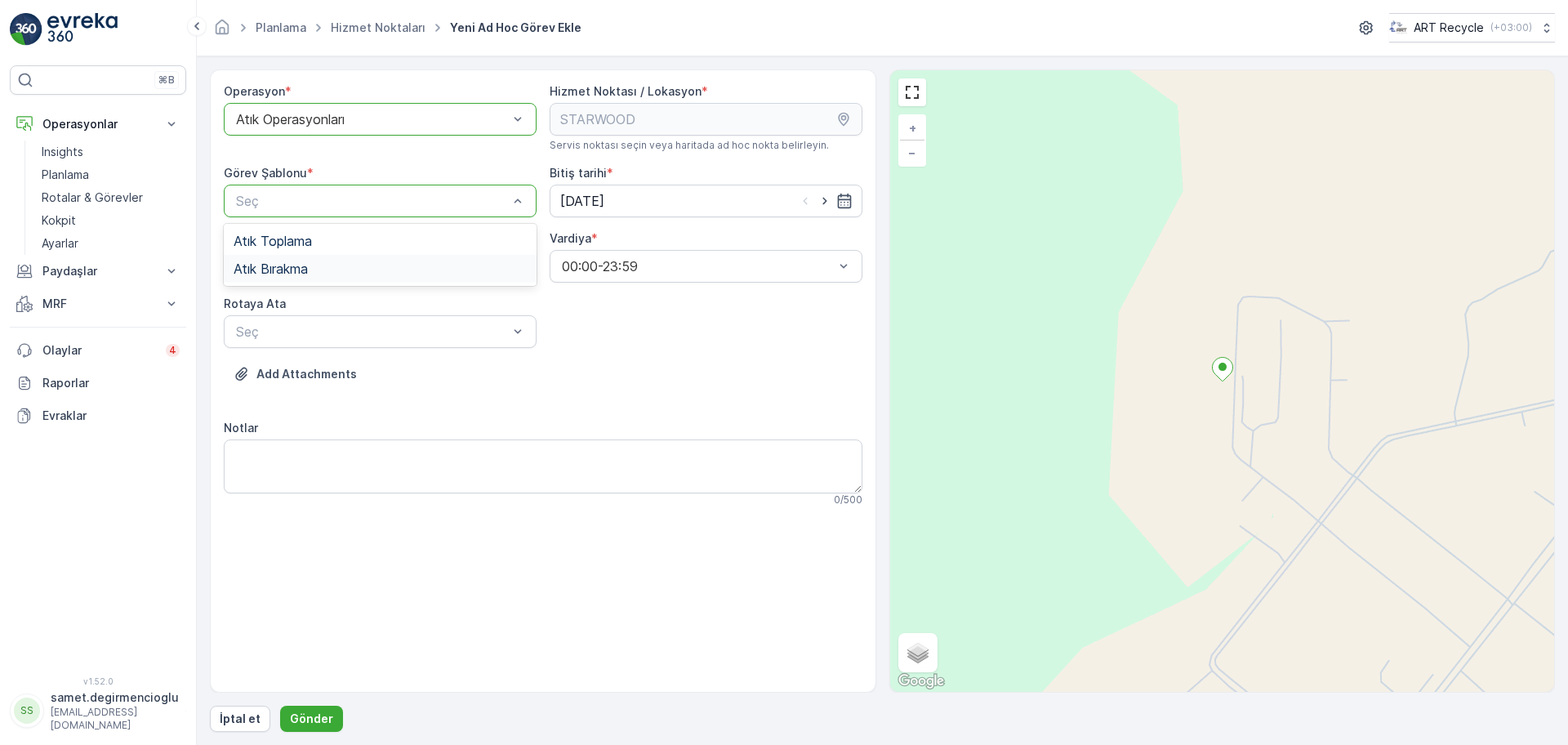
click at [316, 271] on div "Atık Bırakma" at bounding box center [380, 269] width 294 height 14
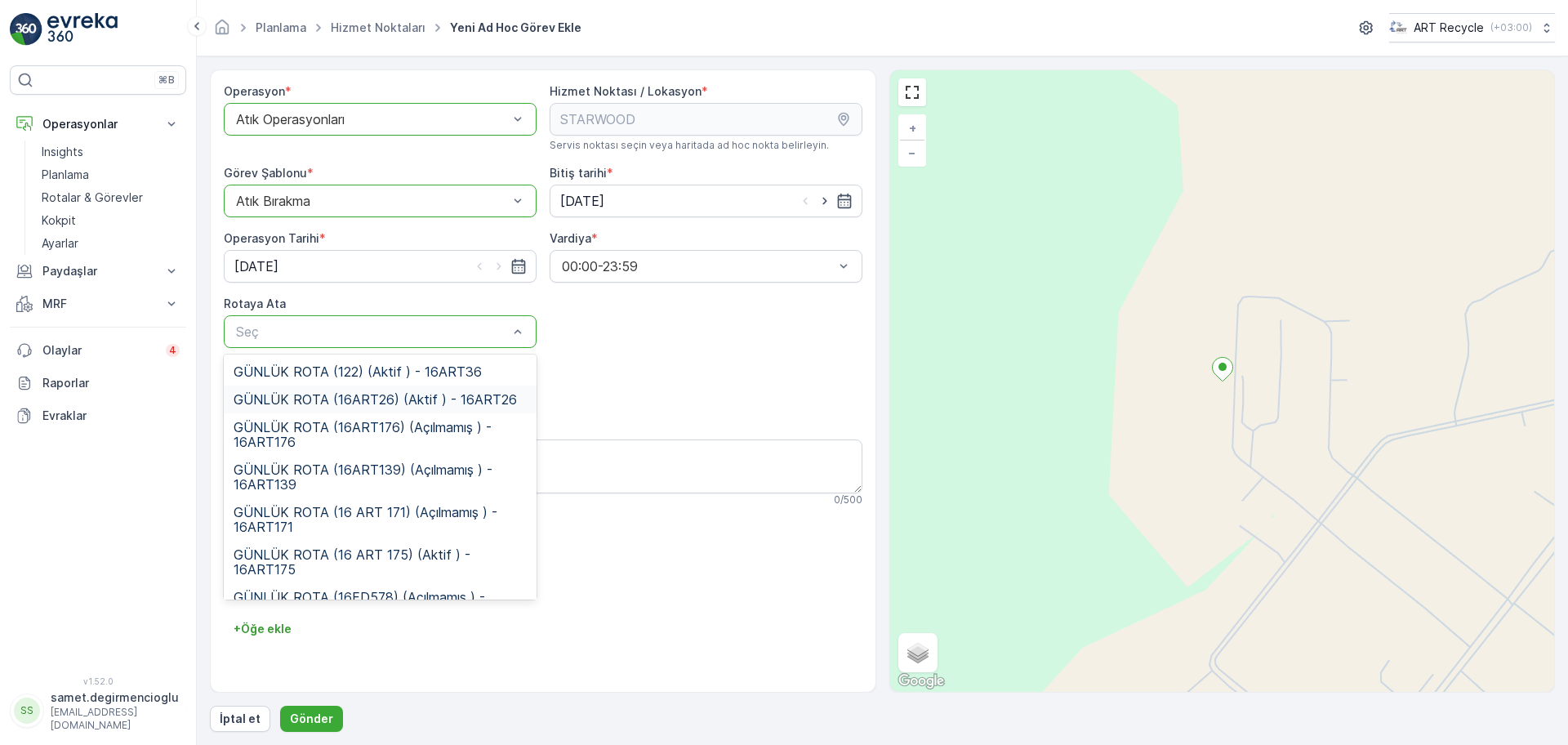
click at [344, 388] on div "GÜNLÜK ROTA (16ART26) (Aktif ) - 16ART26" at bounding box center [380, 399] width 313 height 28
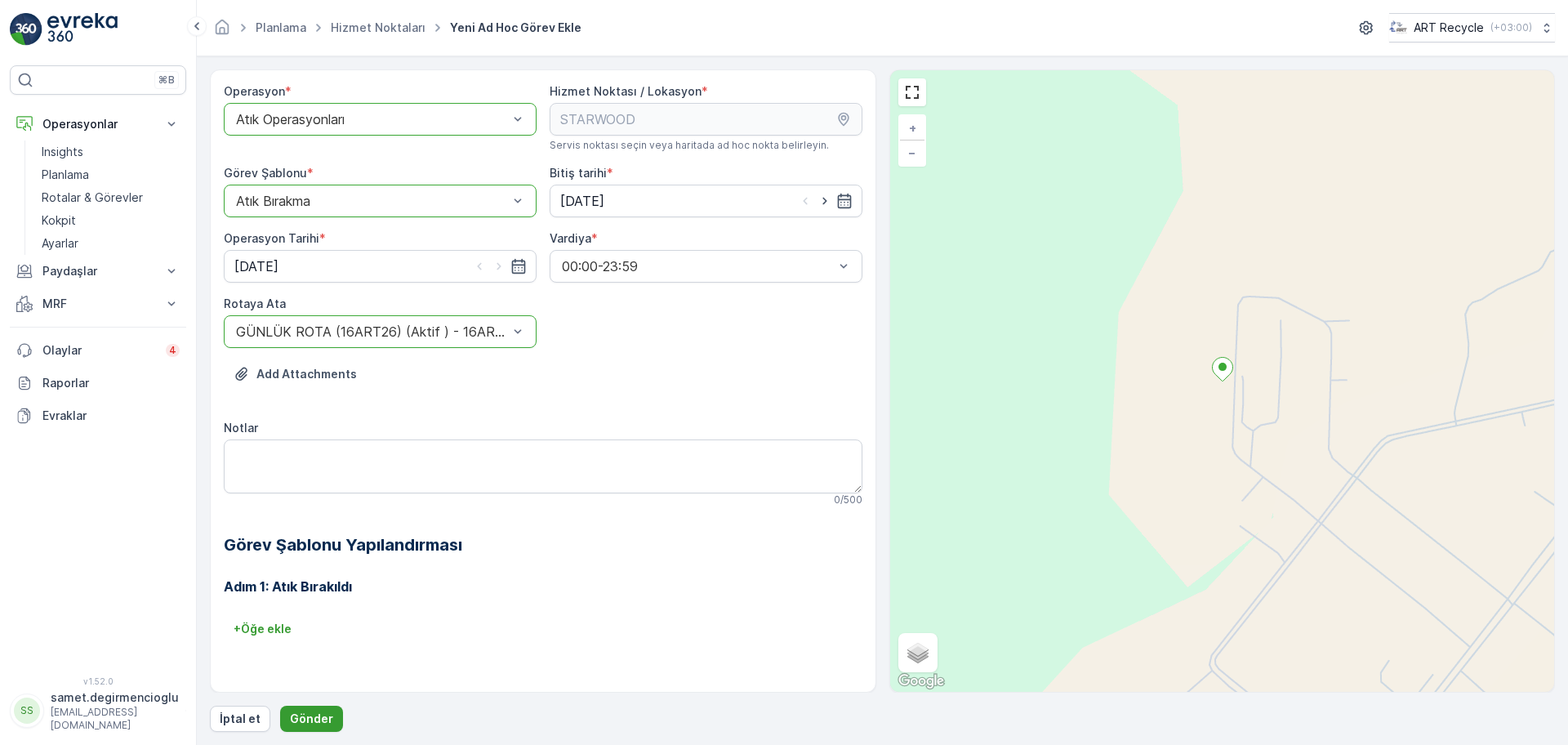
click at [313, 726] on p "Gönder" at bounding box center [311, 718] width 44 height 16
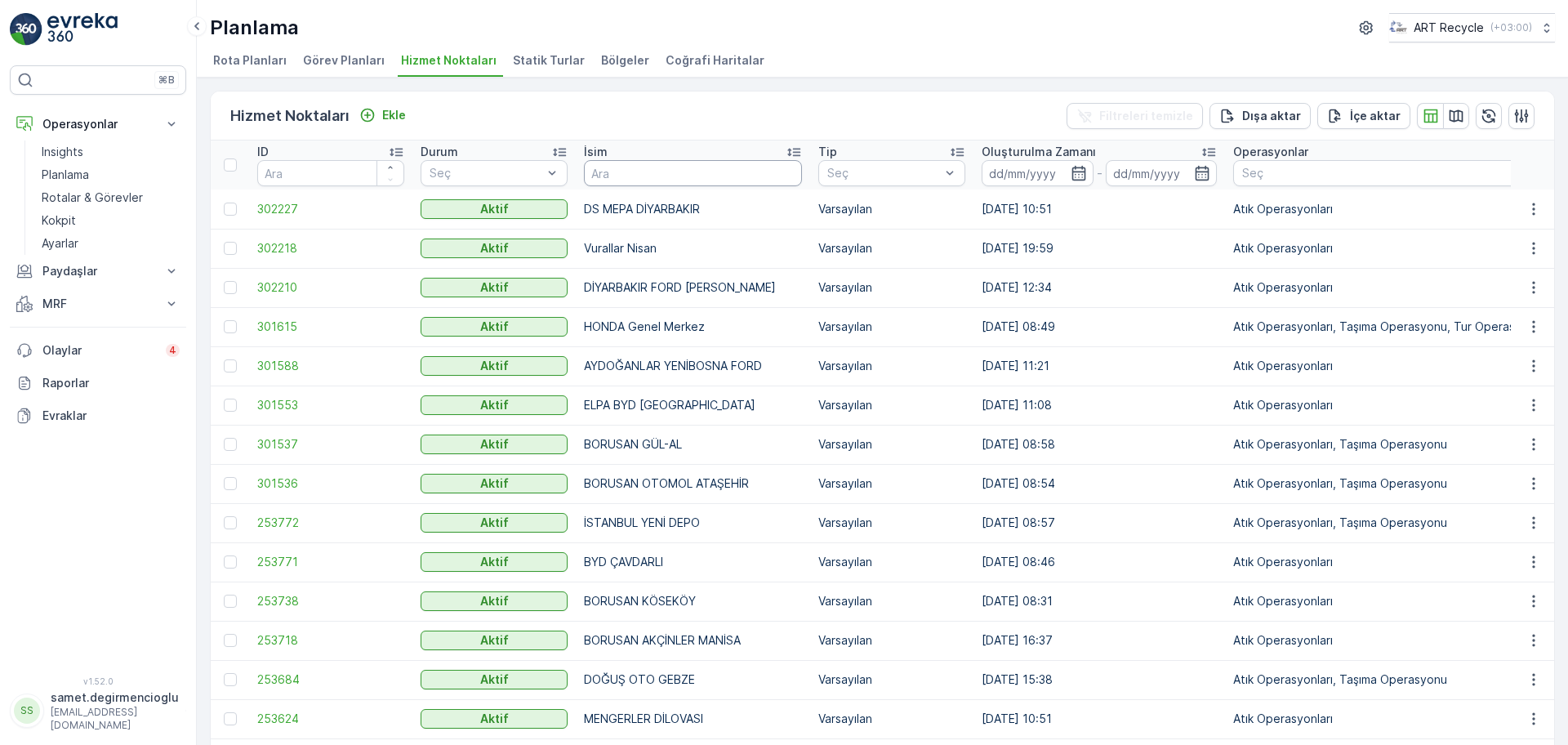
click at [633, 169] on input "text" at bounding box center [693, 172] width 218 height 26
type input "STARW"
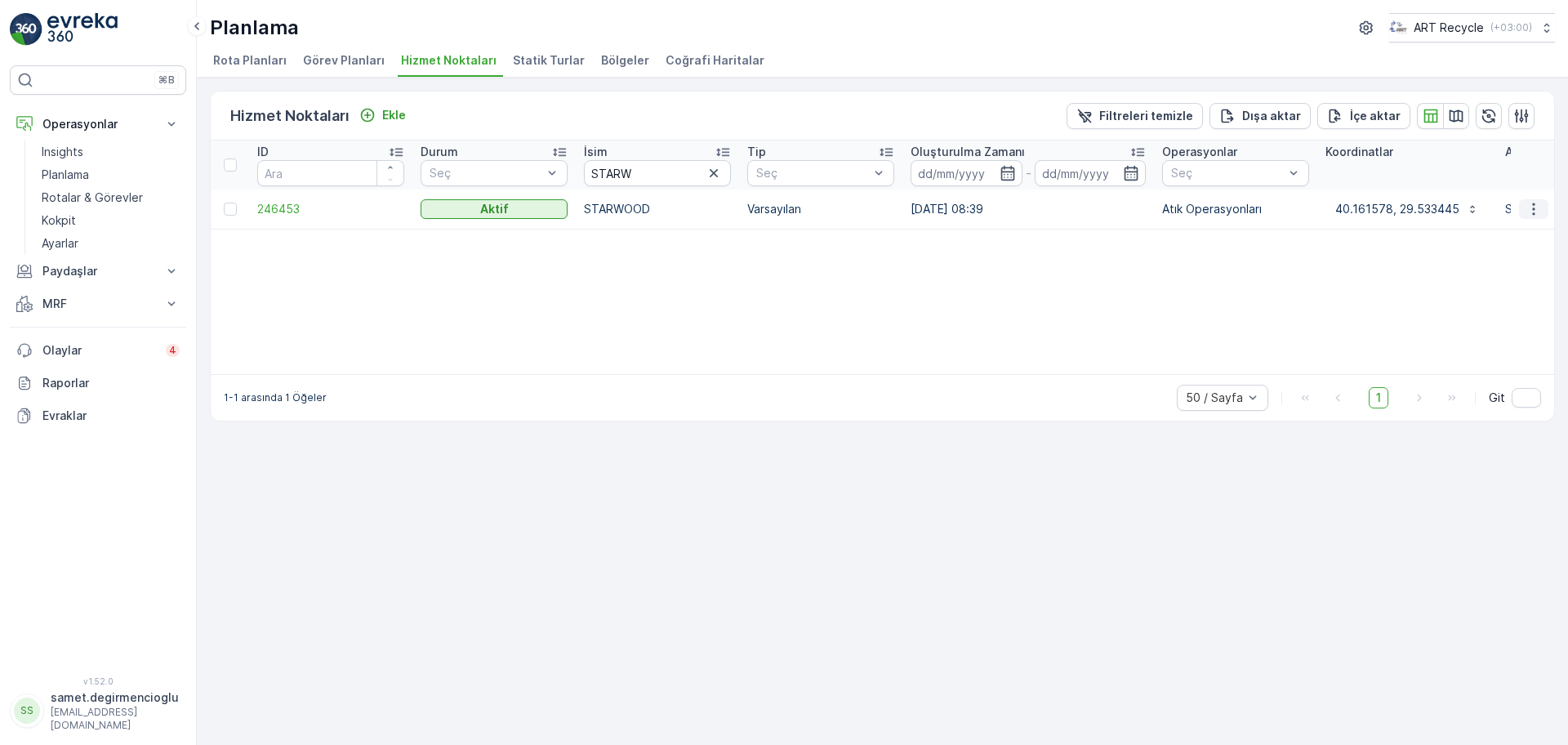
click at [1536, 206] on icon "button" at bounding box center [1534, 209] width 16 height 16
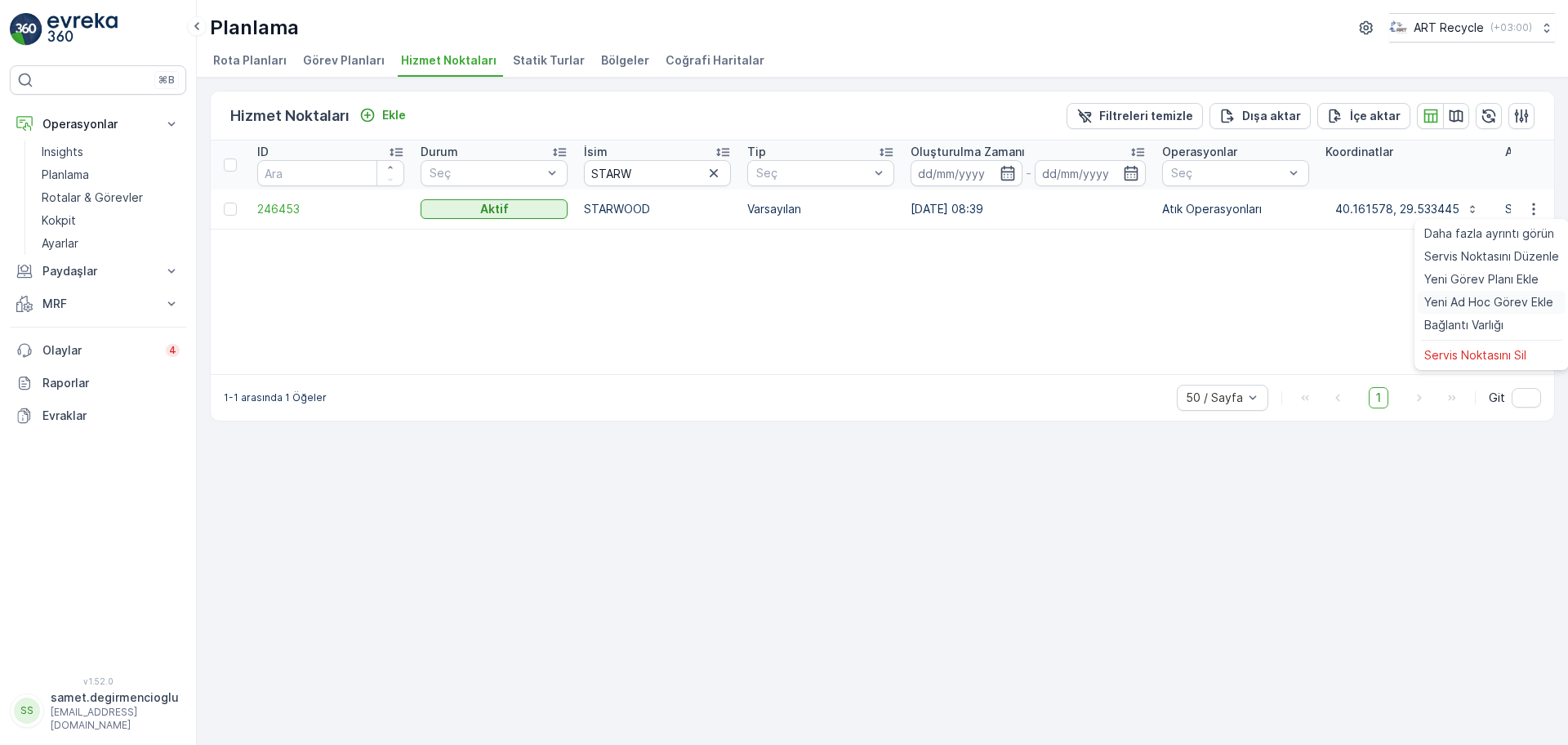
click at [1499, 293] on div "Yeni Ad Hoc Görev Ekle" at bounding box center [1492, 302] width 148 height 23
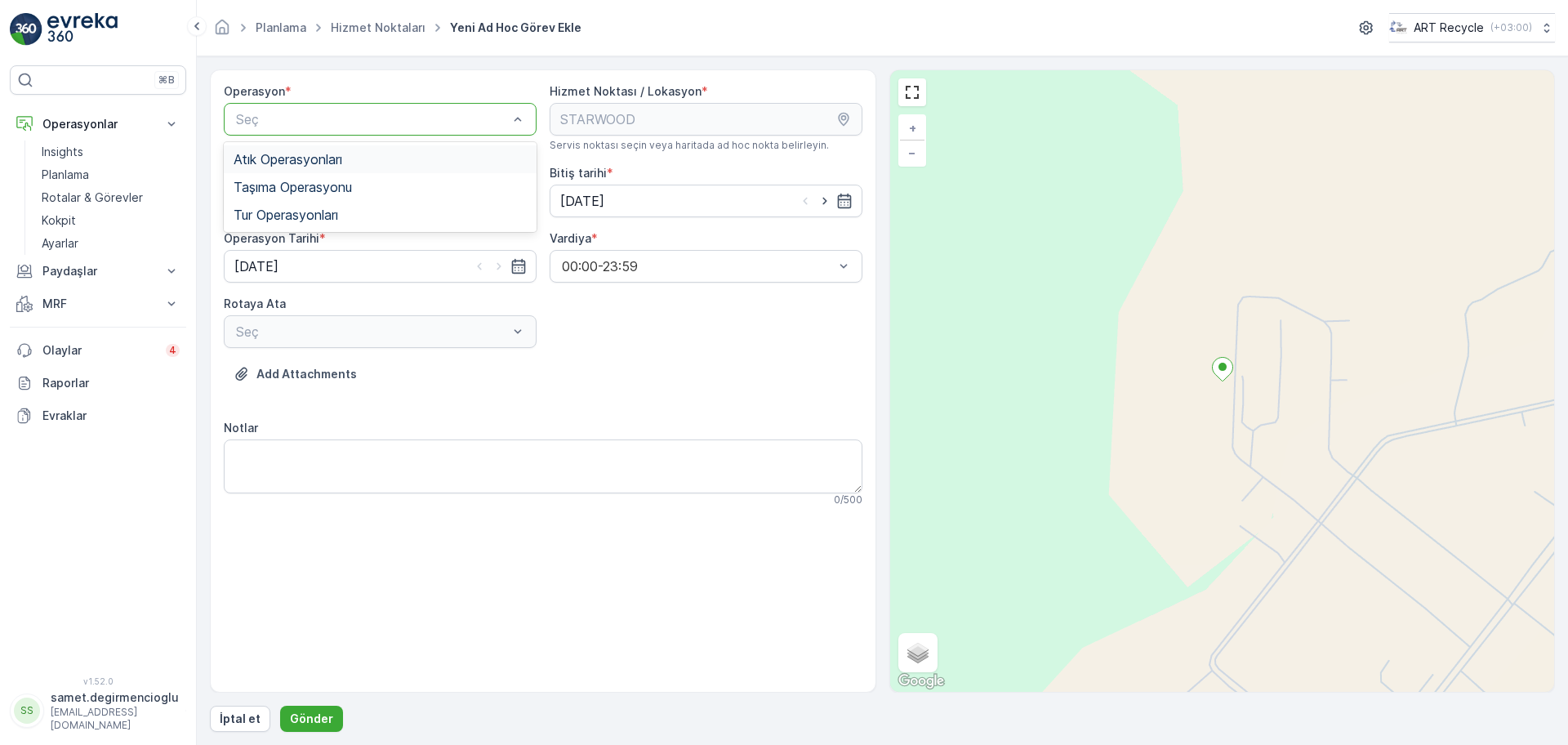
click at [361, 153] on div "Atık Operasyonları" at bounding box center [380, 159] width 294 height 14
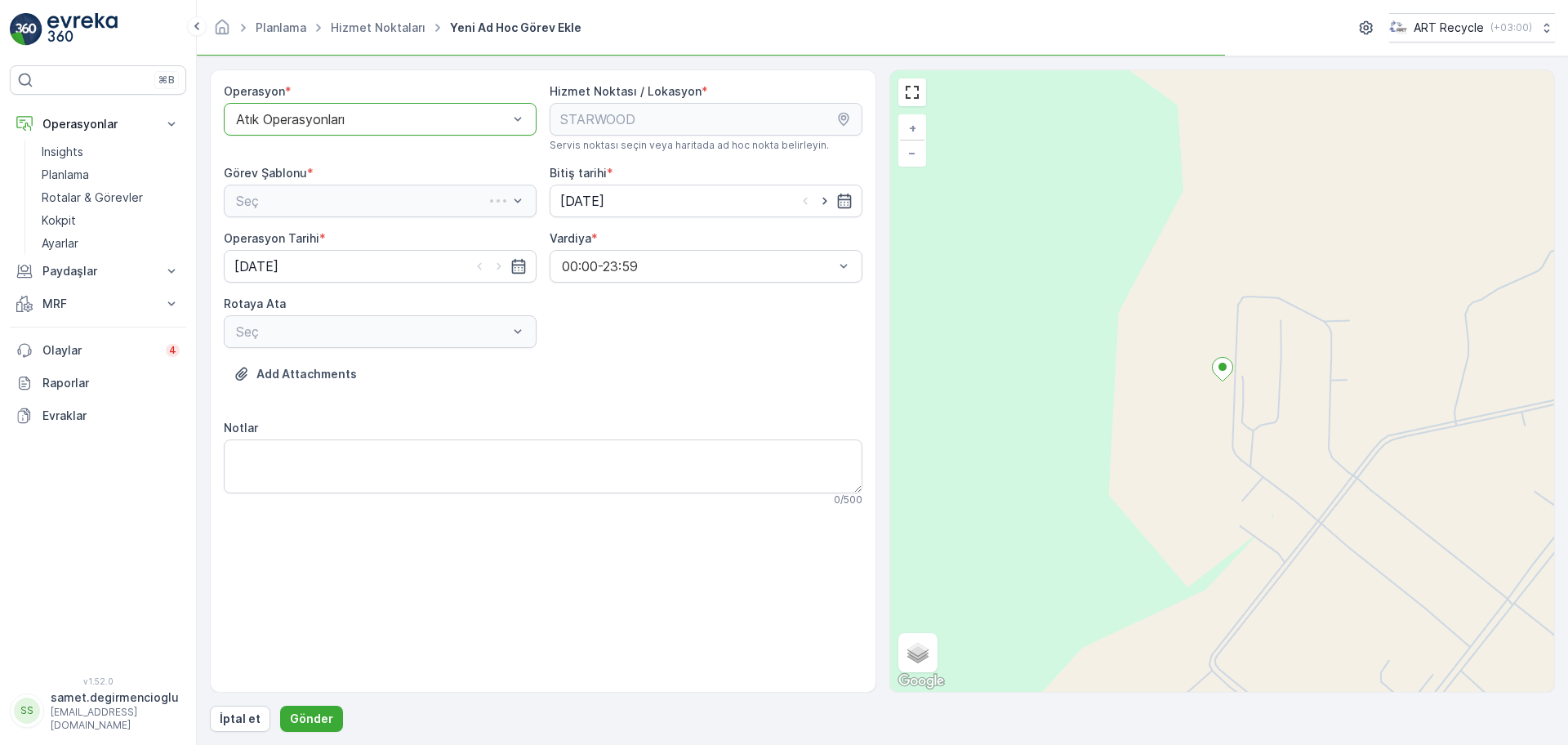
click at [336, 196] on div "Seç" at bounding box center [380, 201] width 313 height 33
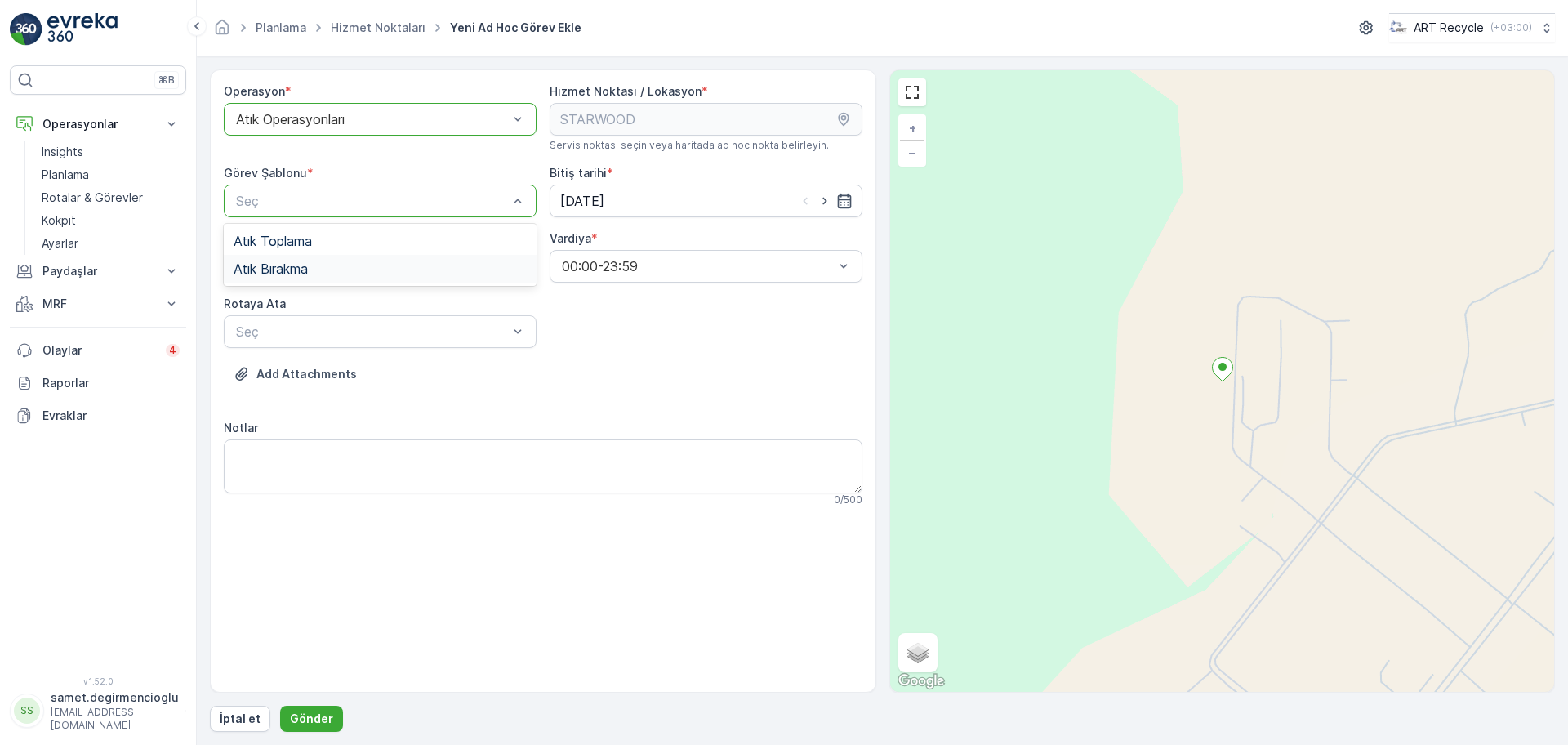
click at [318, 260] on div "Atık Bırakma" at bounding box center [380, 269] width 313 height 28
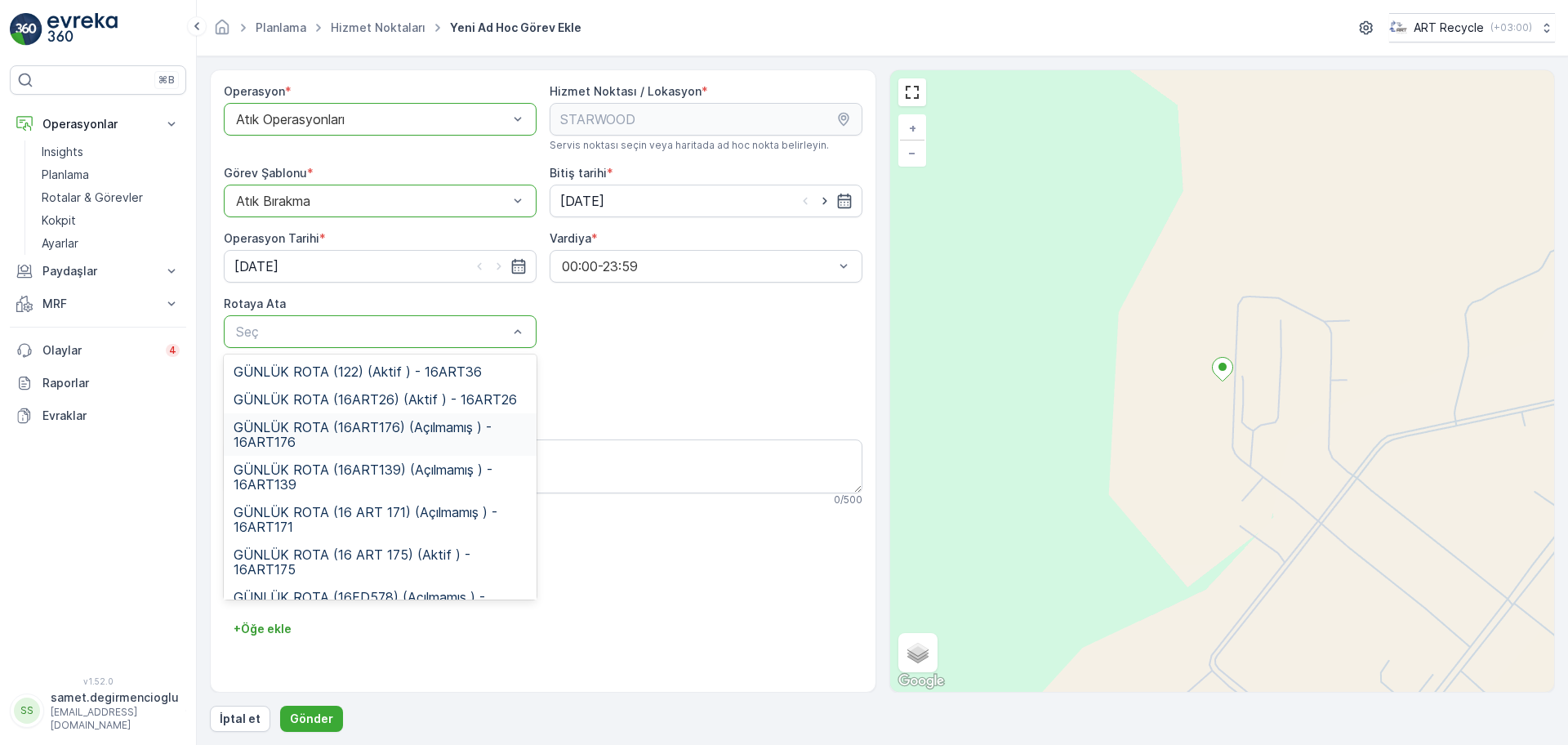
click at [343, 450] on div "GÜNLÜK ROTA (16ART176) (Açılmamış ) - 16ART176" at bounding box center [380, 435] width 313 height 43
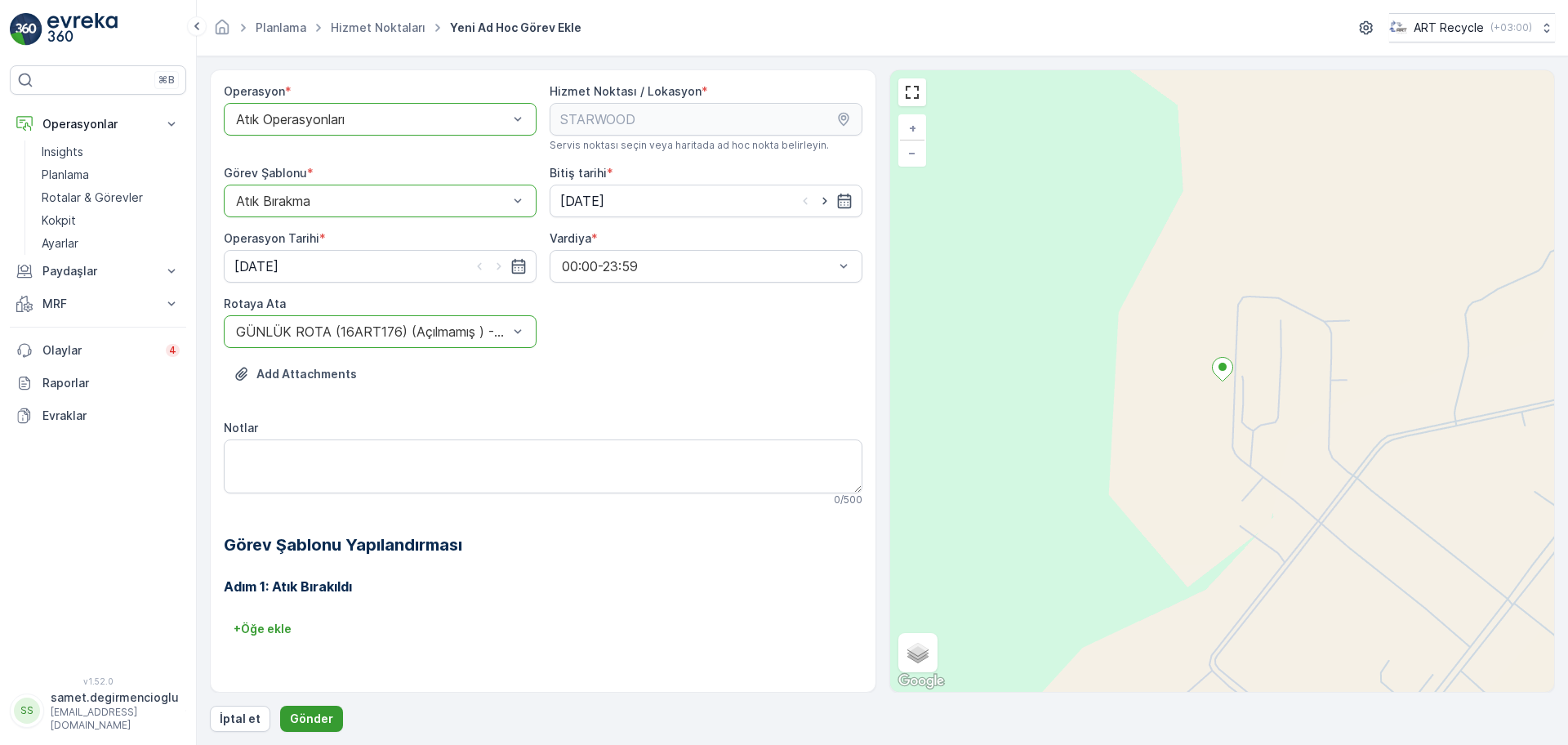
click at [323, 712] on p "Gönder" at bounding box center [311, 718] width 44 height 16
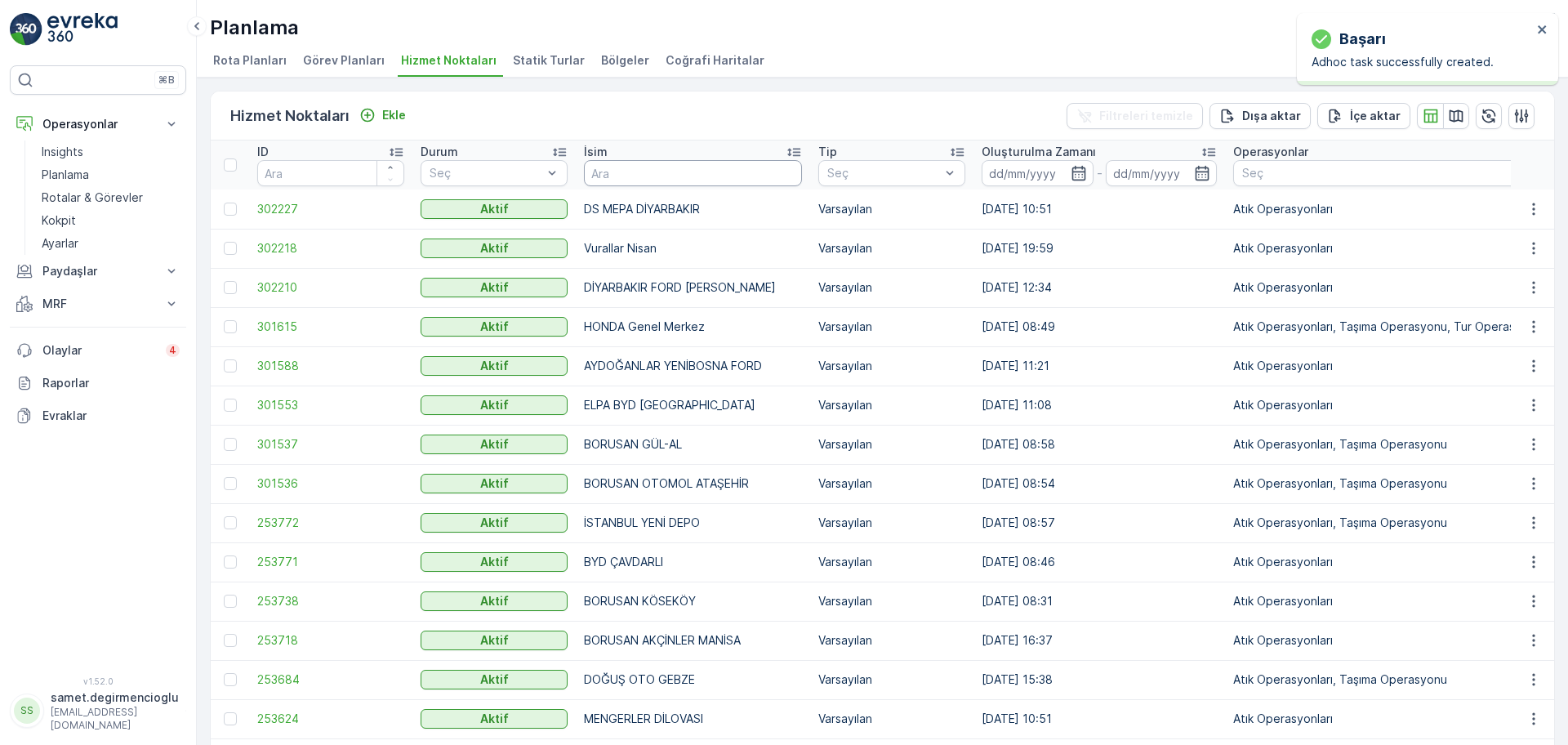
click at [689, 173] on input "text" at bounding box center [693, 172] width 218 height 26
click at [706, 161] on input "text" at bounding box center [693, 172] width 218 height 26
type input "BORUSAN İST"
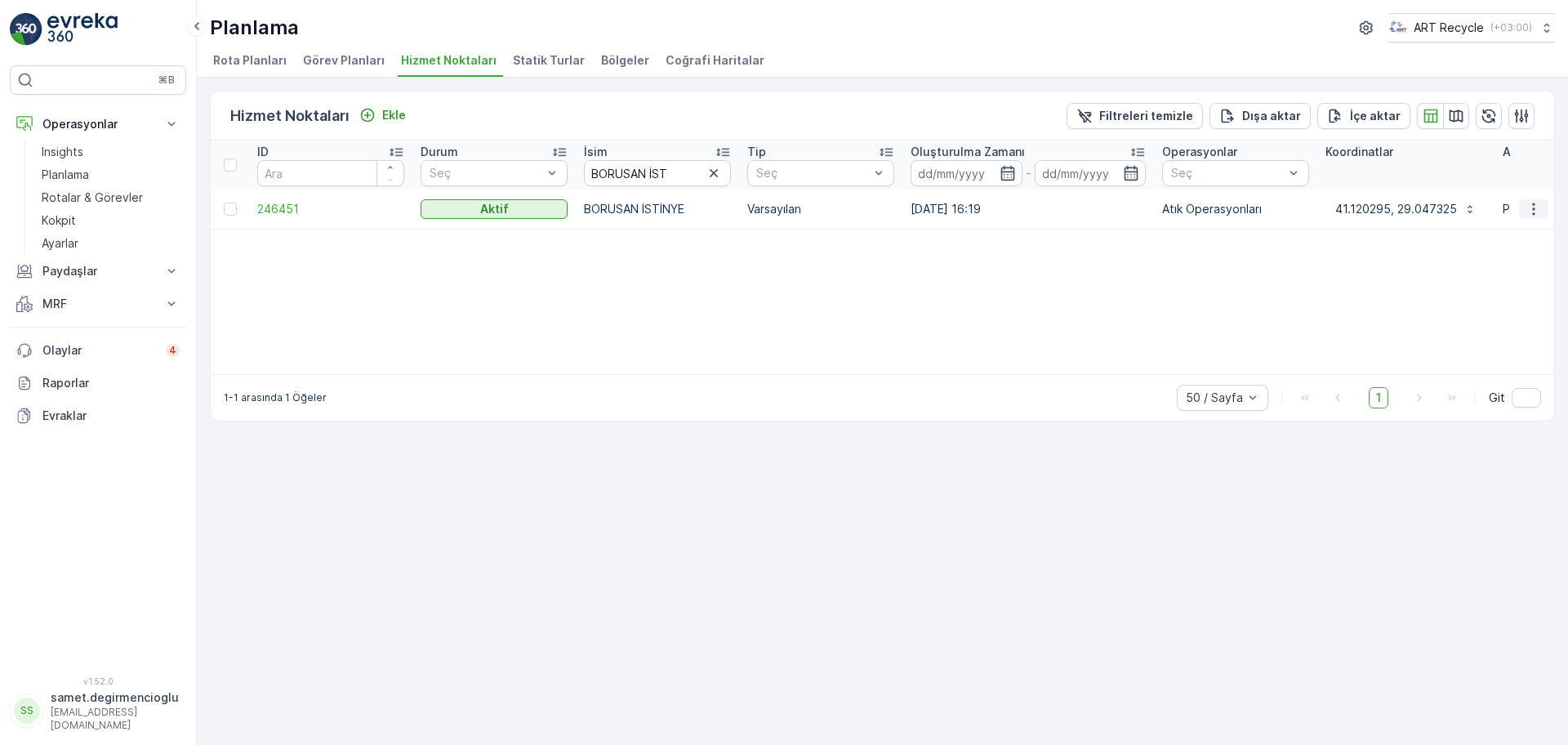
click at [1529, 215] on icon "button" at bounding box center [1534, 209] width 16 height 16
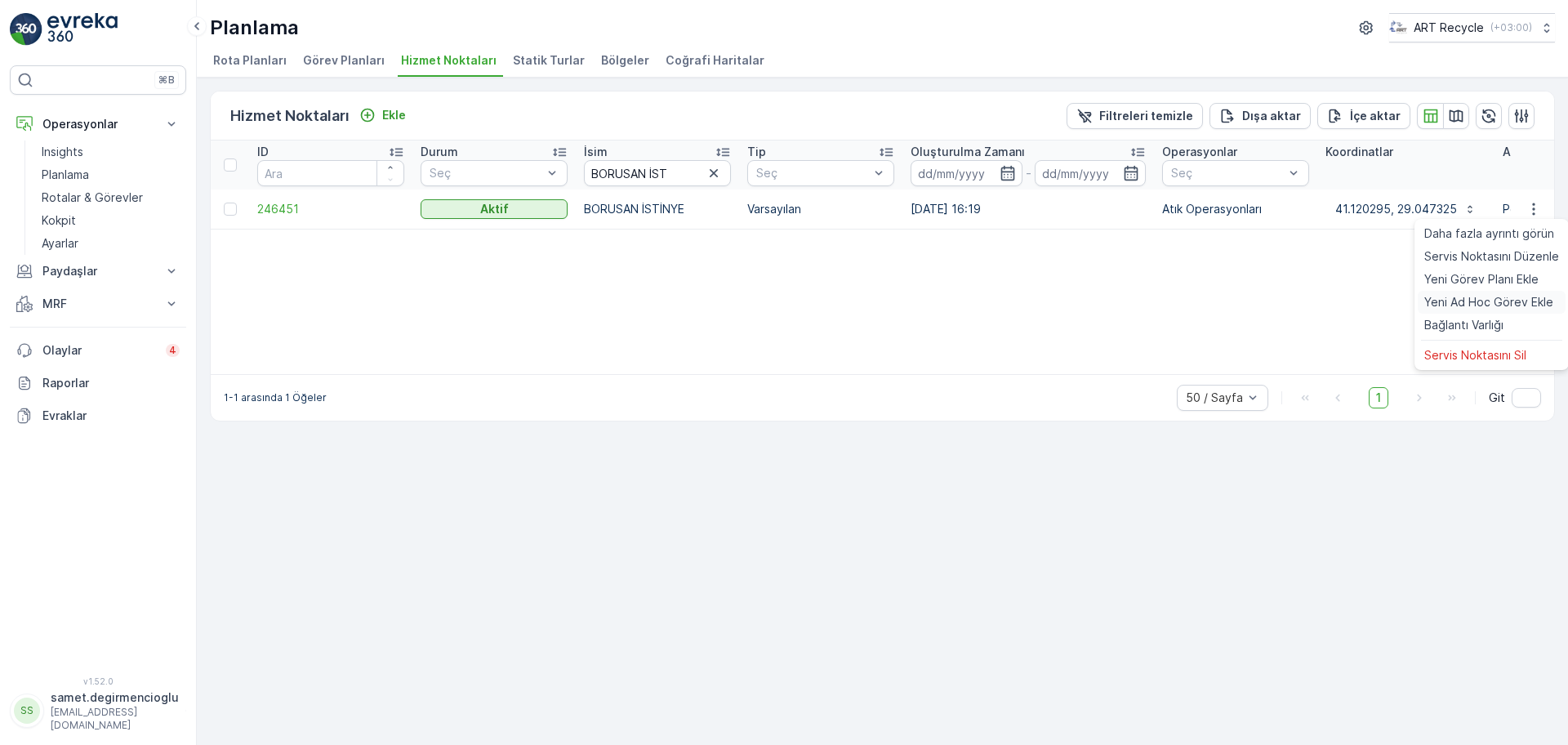
click at [1477, 307] on span "Yeni Ad Hoc Görev Ekle" at bounding box center [1489, 302] width 129 height 16
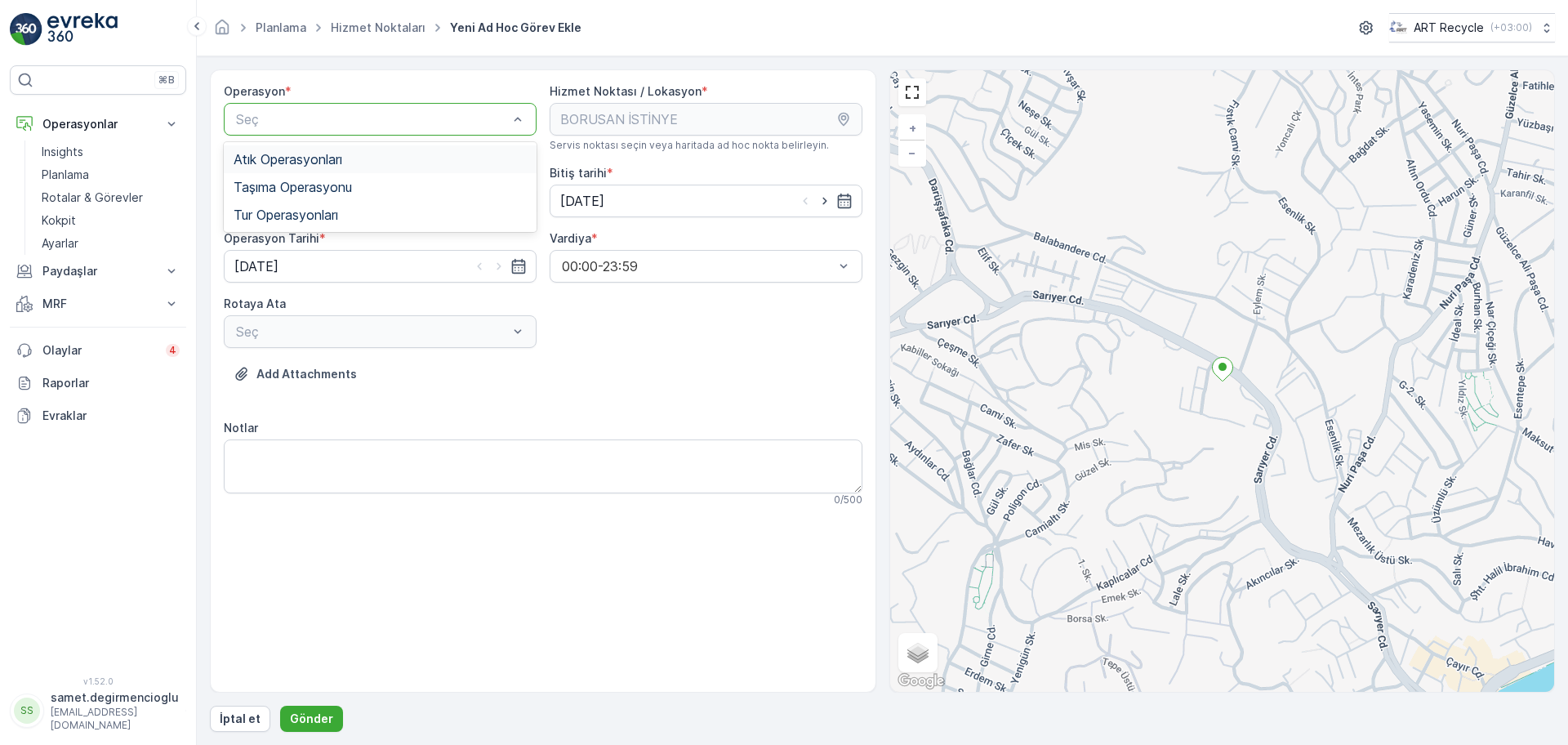
click at [379, 158] on div "Atık Operasyonları" at bounding box center [380, 159] width 294 height 14
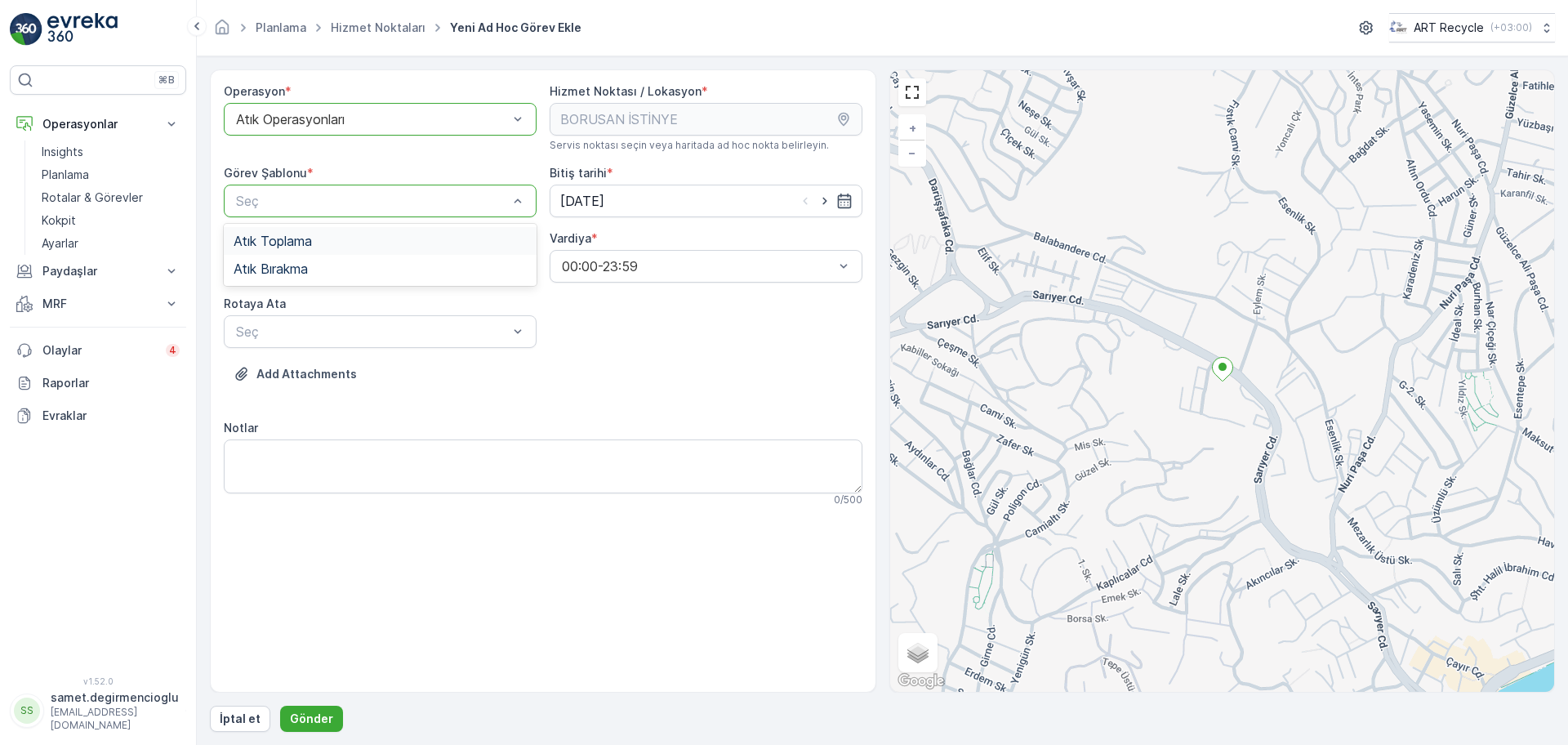
click at [317, 245] on div "Atık Toplama" at bounding box center [380, 241] width 294 height 14
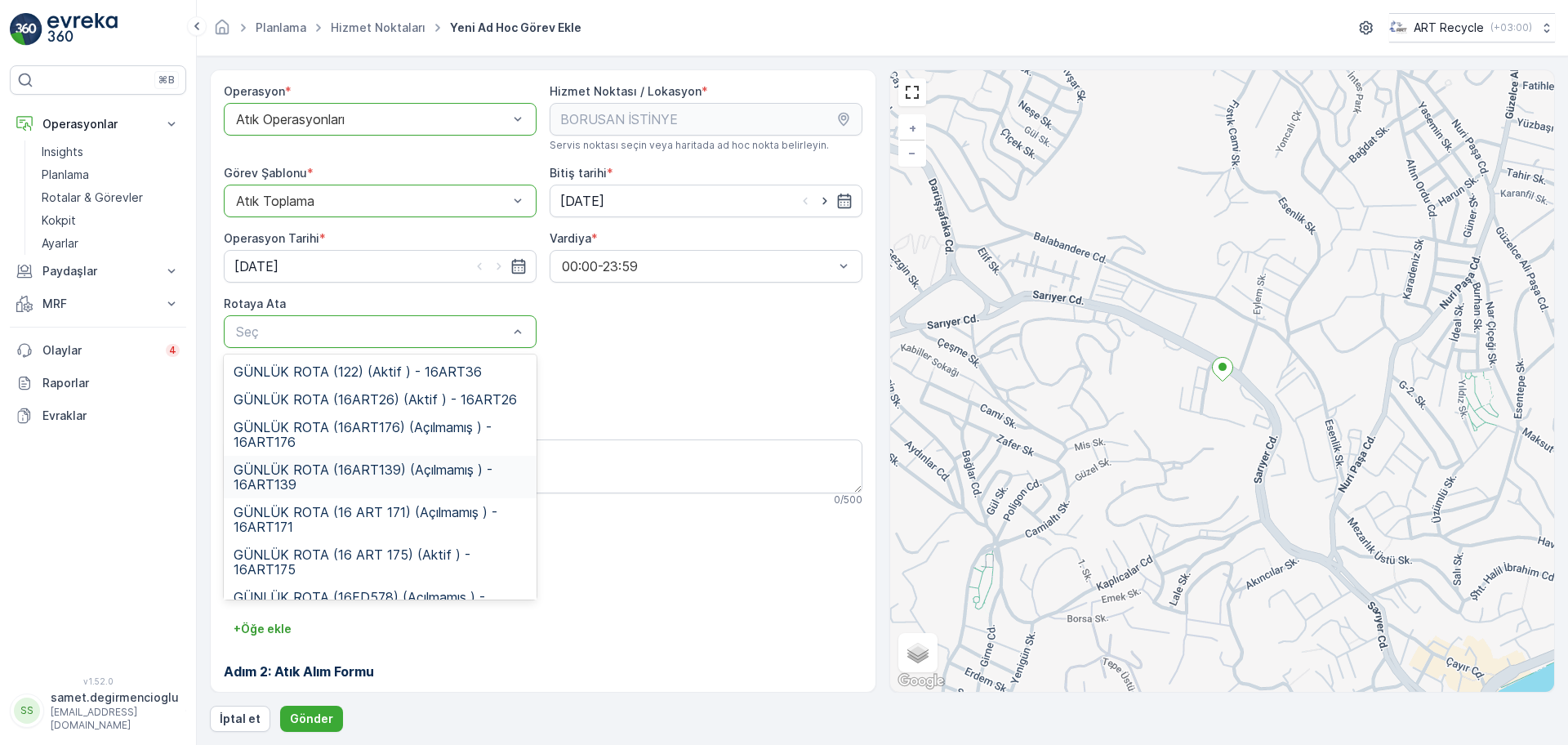
click at [344, 483] on span "GÜNLÜK ROTA (16ART139) (Açılmamış ) - 16ART139" at bounding box center [380, 476] width 294 height 29
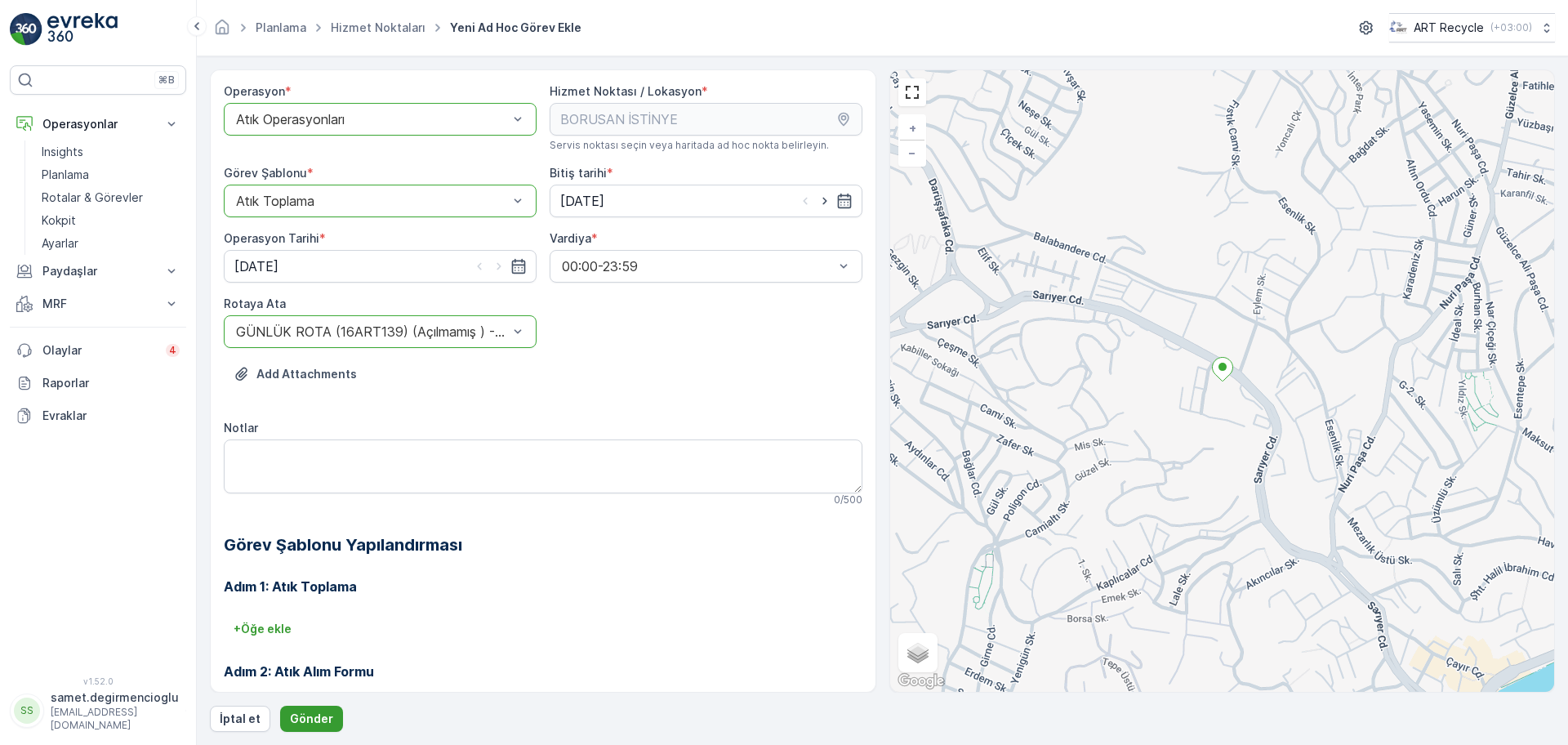
click at [303, 713] on p "Gönder" at bounding box center [311, 718] width 44 height 16
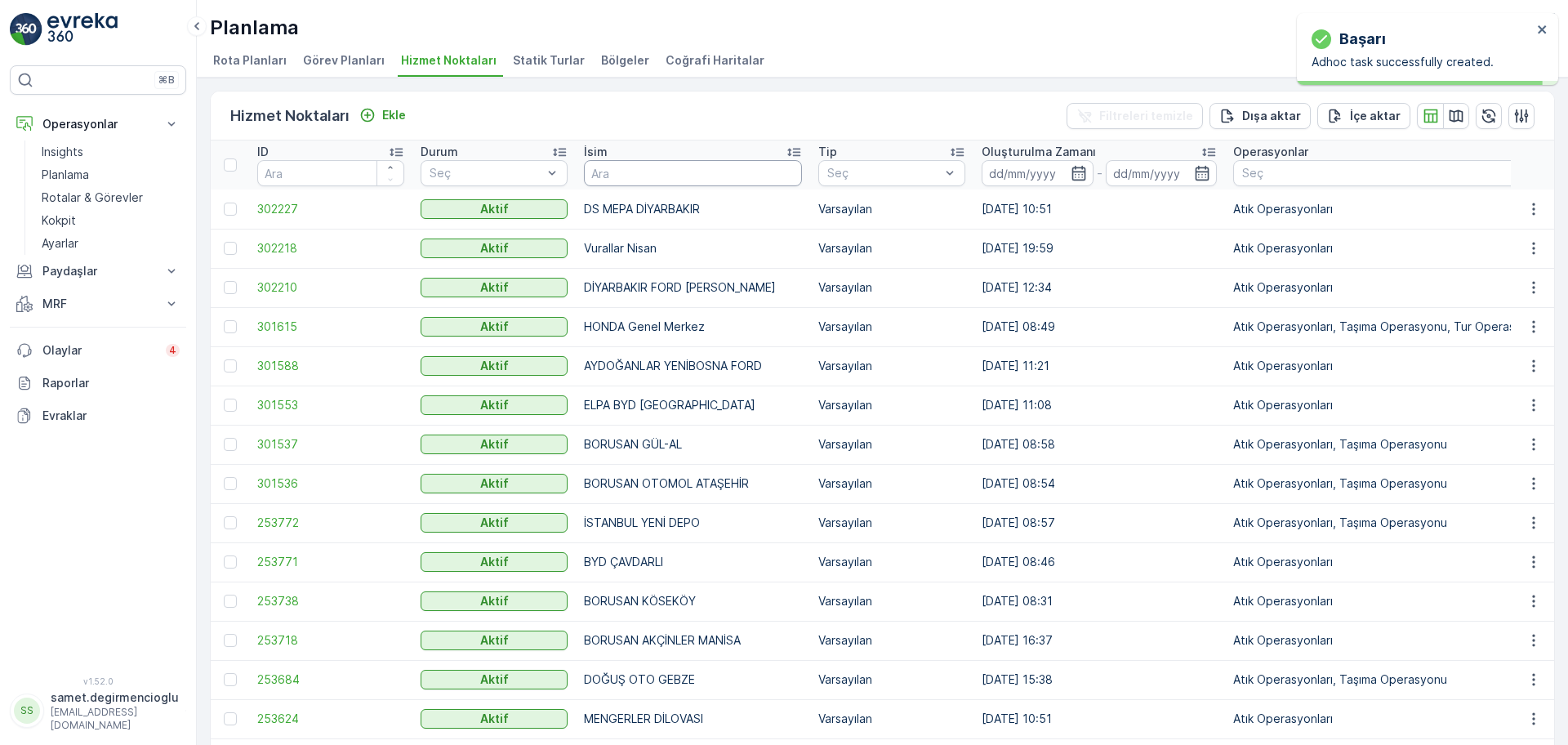
click at [648, 163] on input "text" at bounding box center [693, 172] width 218 height 26
type input "B"
type input "VADİ"
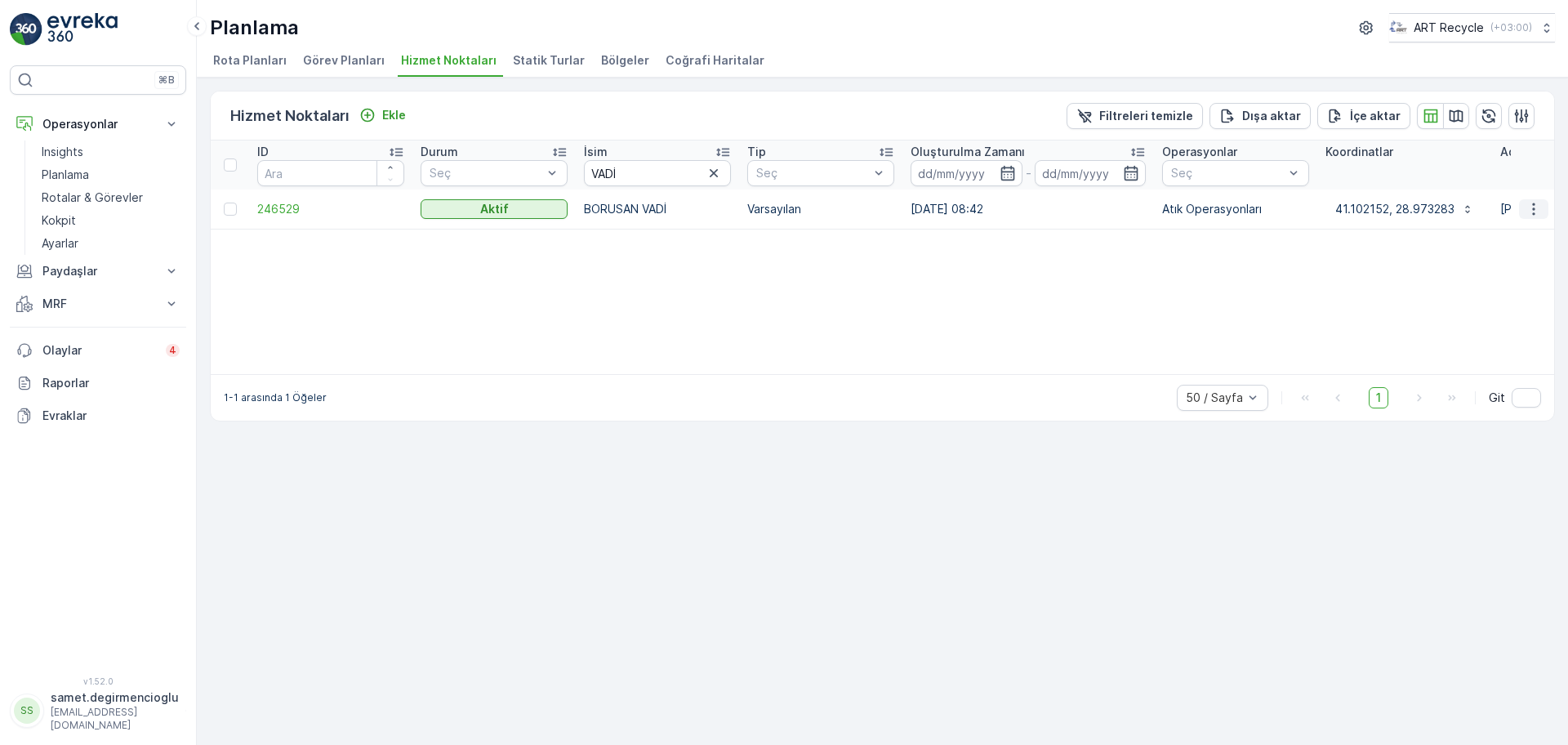
click at [1535, 203] on icon "button" at bounding box center [1533, 209] width 3 height 12
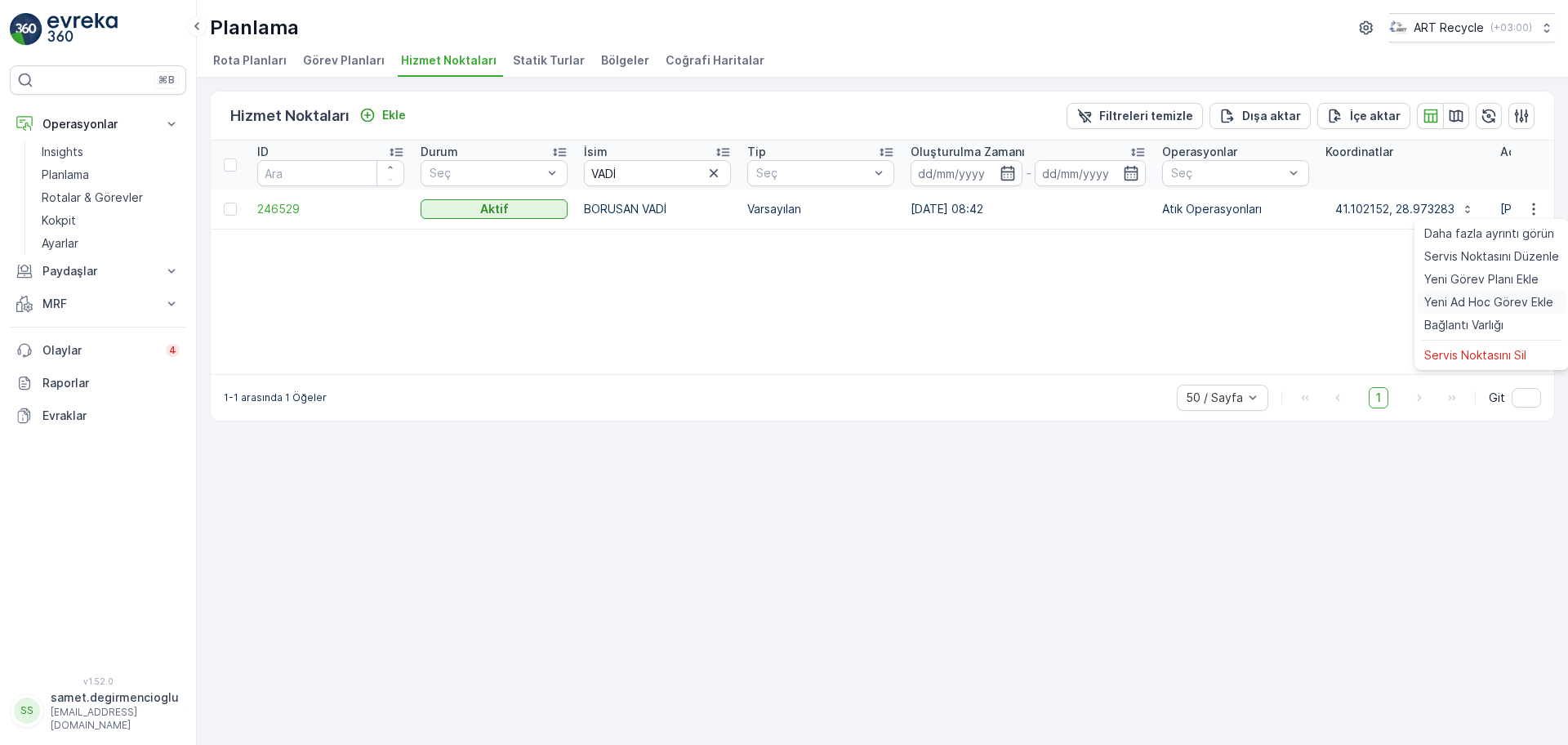
click at [1500, 295] on span "Yeni Ad Hoc Görev Ekle" at bounding box center [1489, 302] width 129 height 16
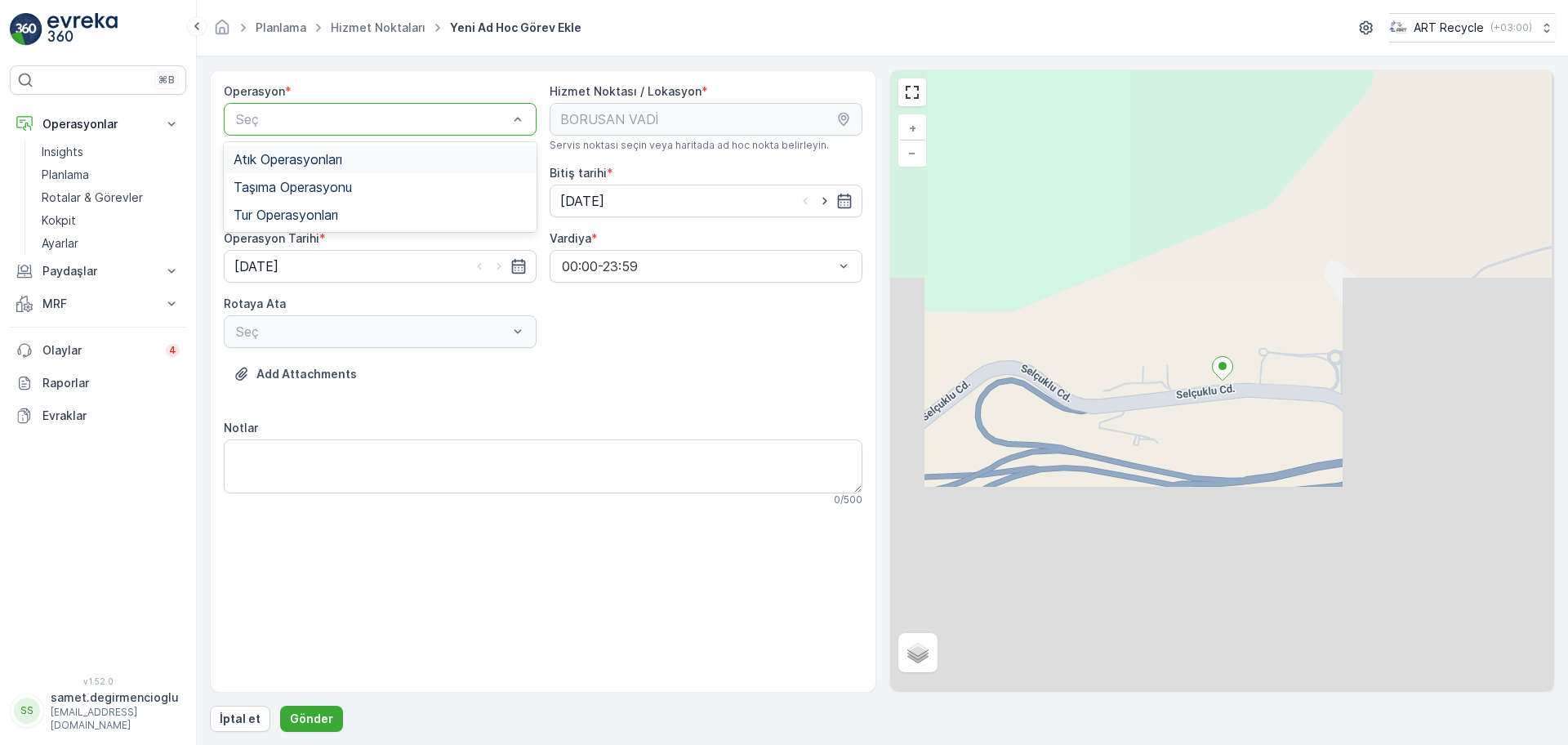
click at [330, 164] on span "Atık Operasyonları" at bounding box center [288, 159] width 109 height 14
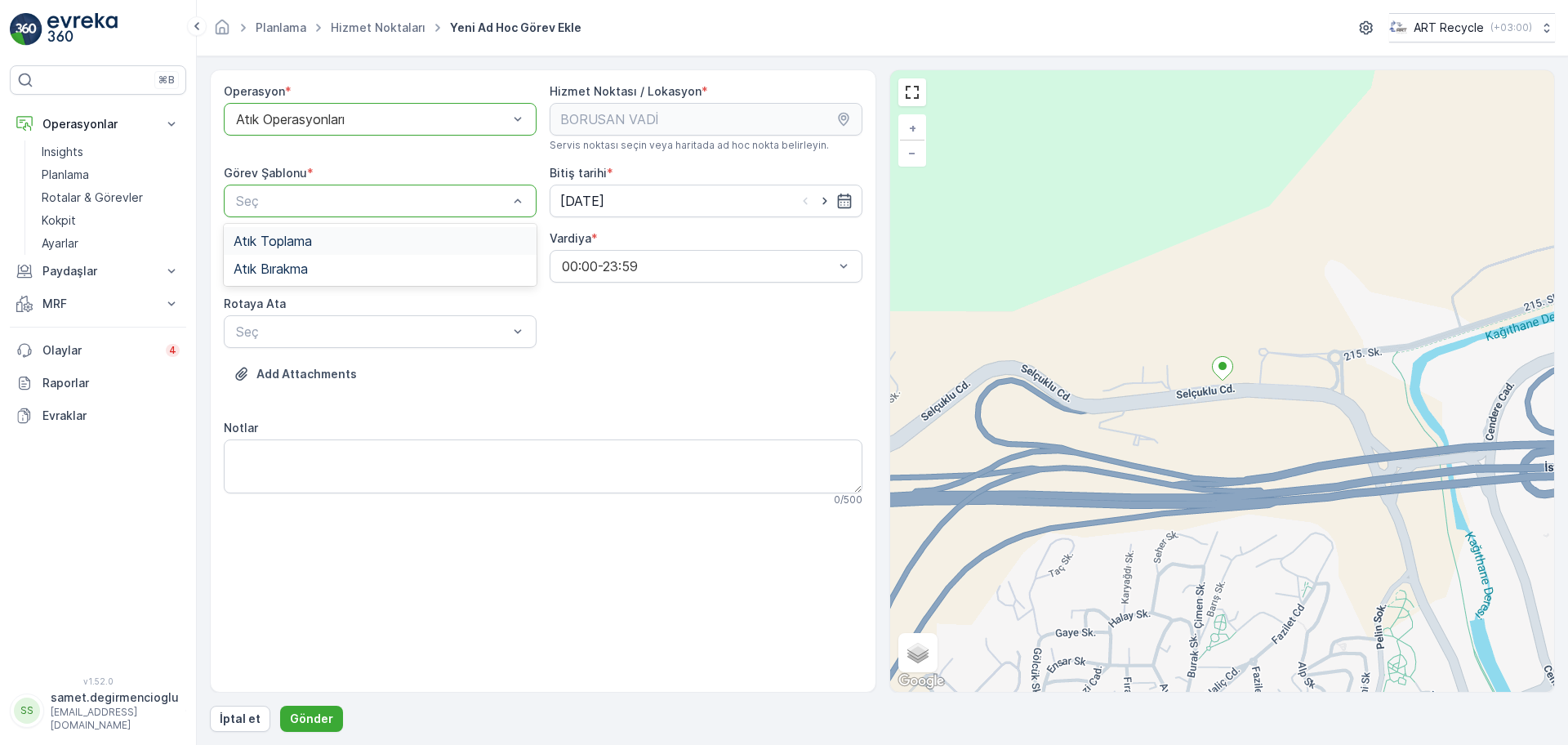
drag, startPoint x: 323, startPoint y: 220, endPoint x: 317, endPoint y: 242, distance: 22.8
click at [316, 242] on div "Atık Toplama" at bounding box center [380, 241] width 294 height 14
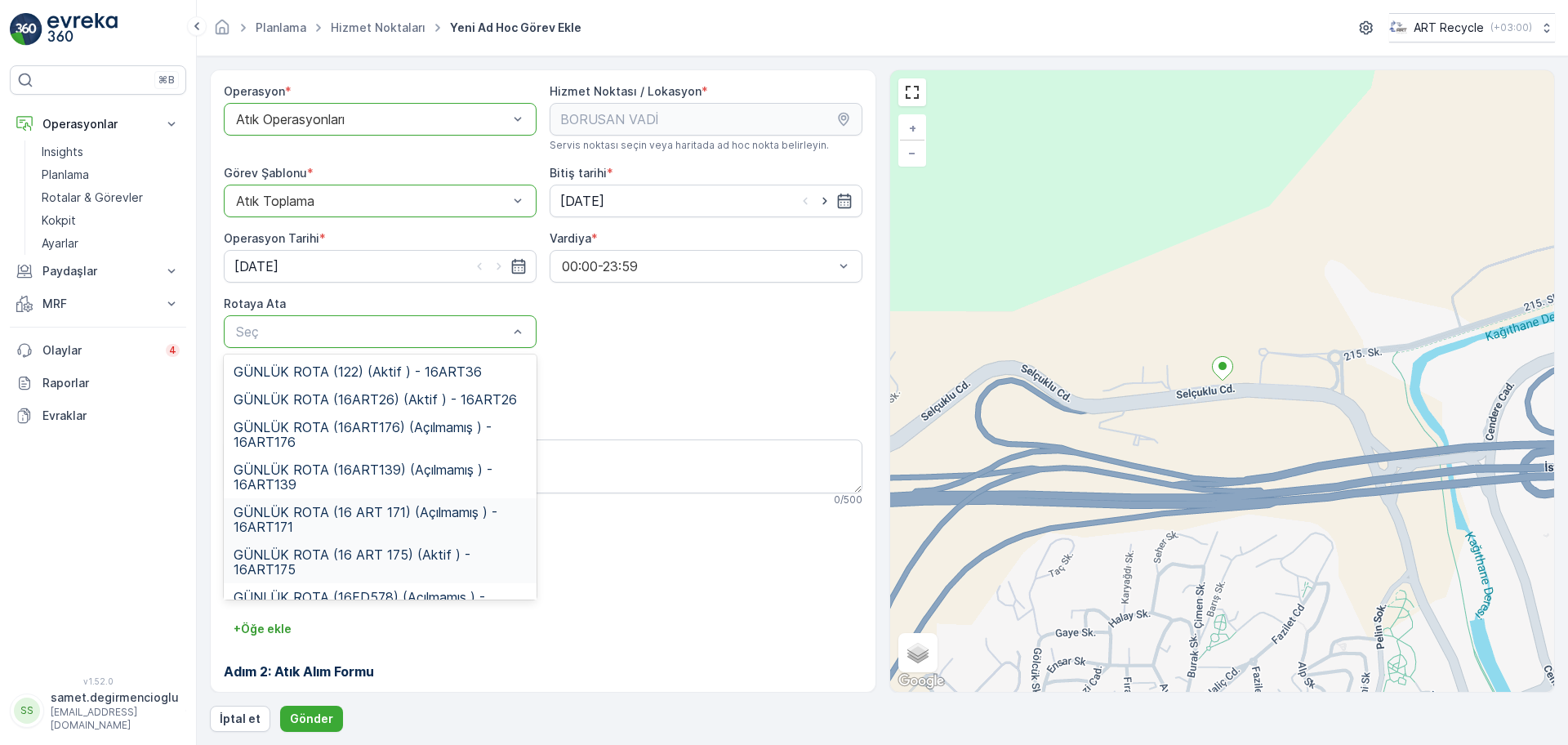
scroll to position [29, 0]
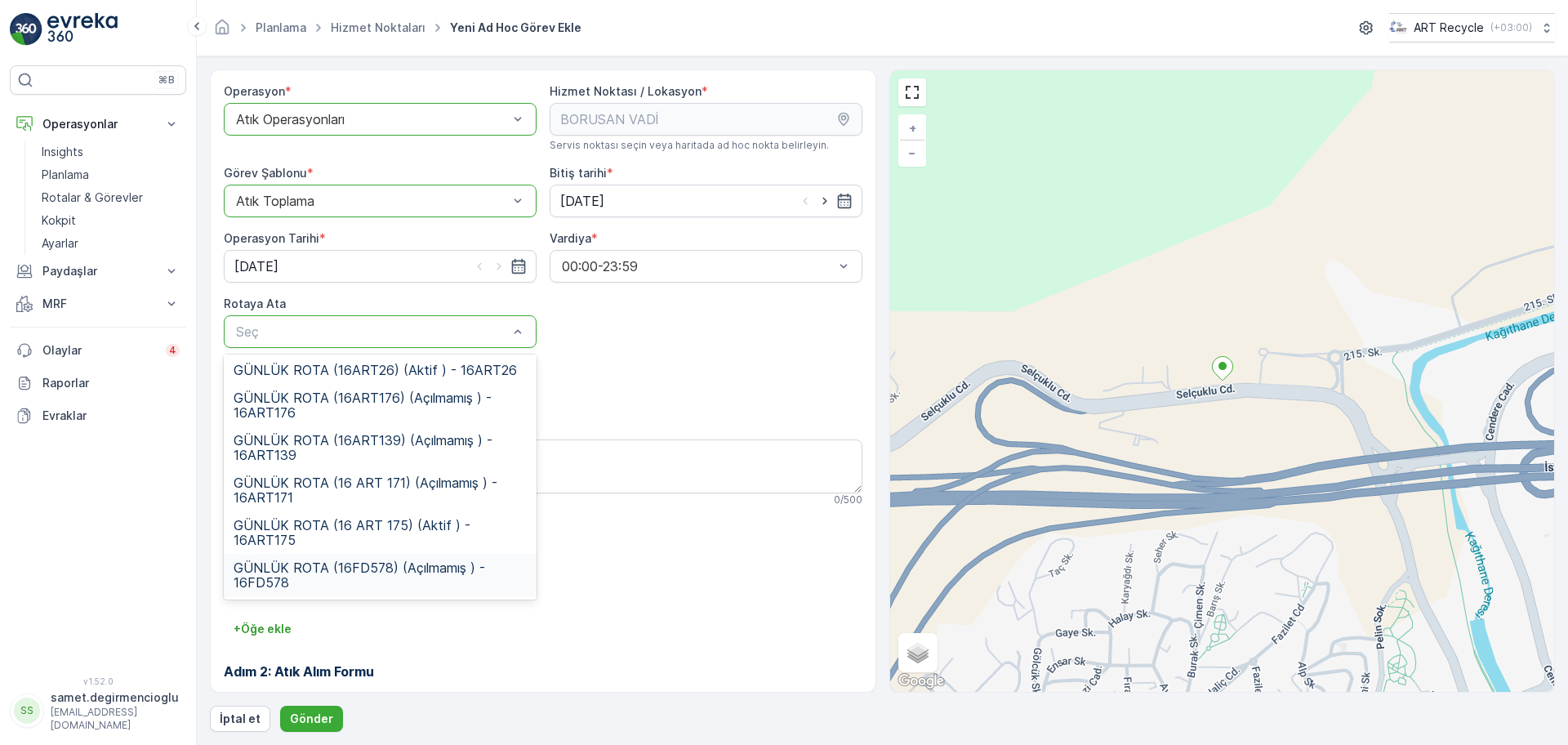
click at [347, 556] on div "GÜNLÜK ROTA (16FD578) (Açılmamış ) - 16FD578" at bounding box center [380, 575] width 313 height 43
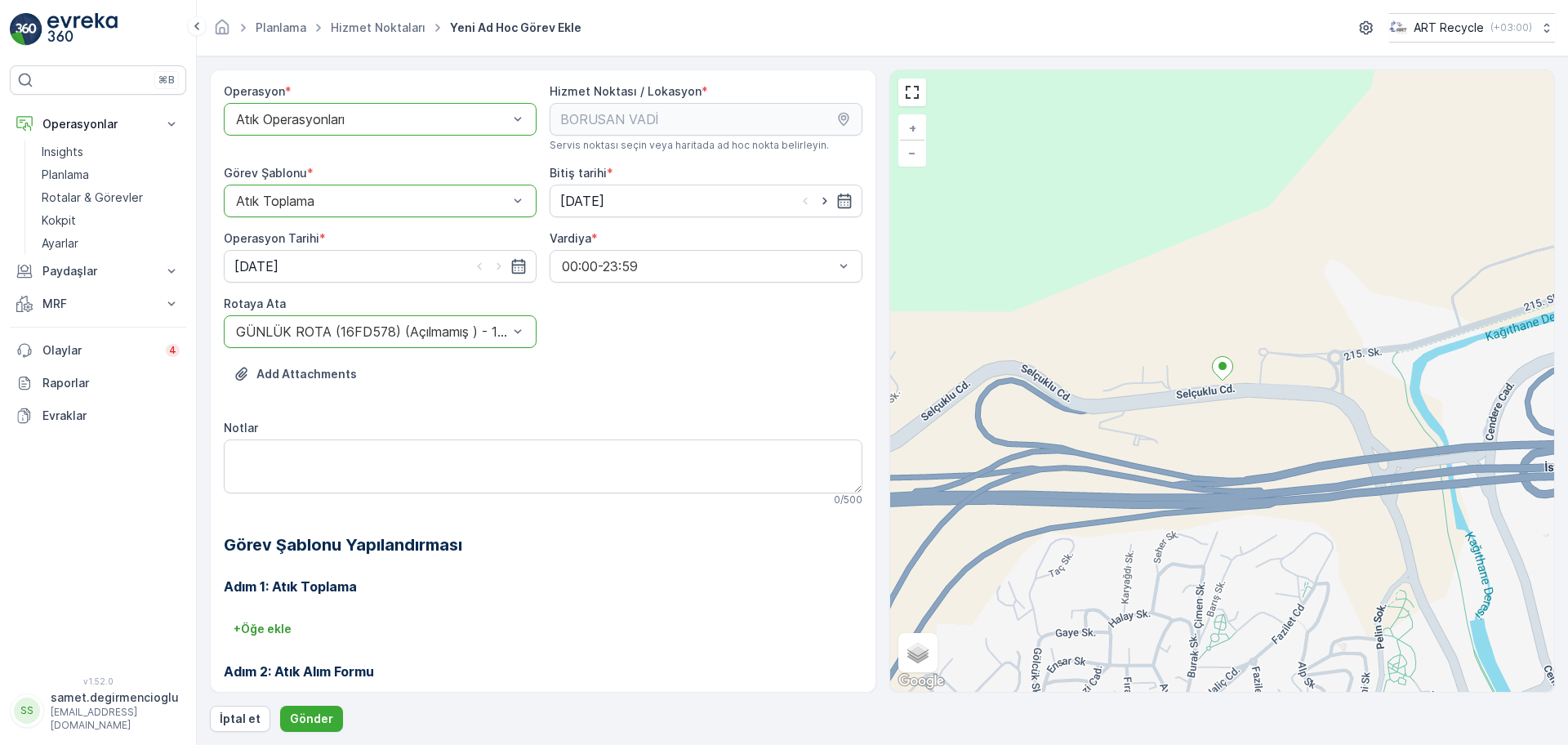
click at [599, 566] on div "Adım 1: Atık Toplama + Öğe ekle Adım 2: Atık Alım Formu Yapılandırma gerekmez. …" at bounding box center [543, 687] width 639 height 261
click at [299, 712] on p "Gönder" at bounding box center [311, 718] width 44 height 16
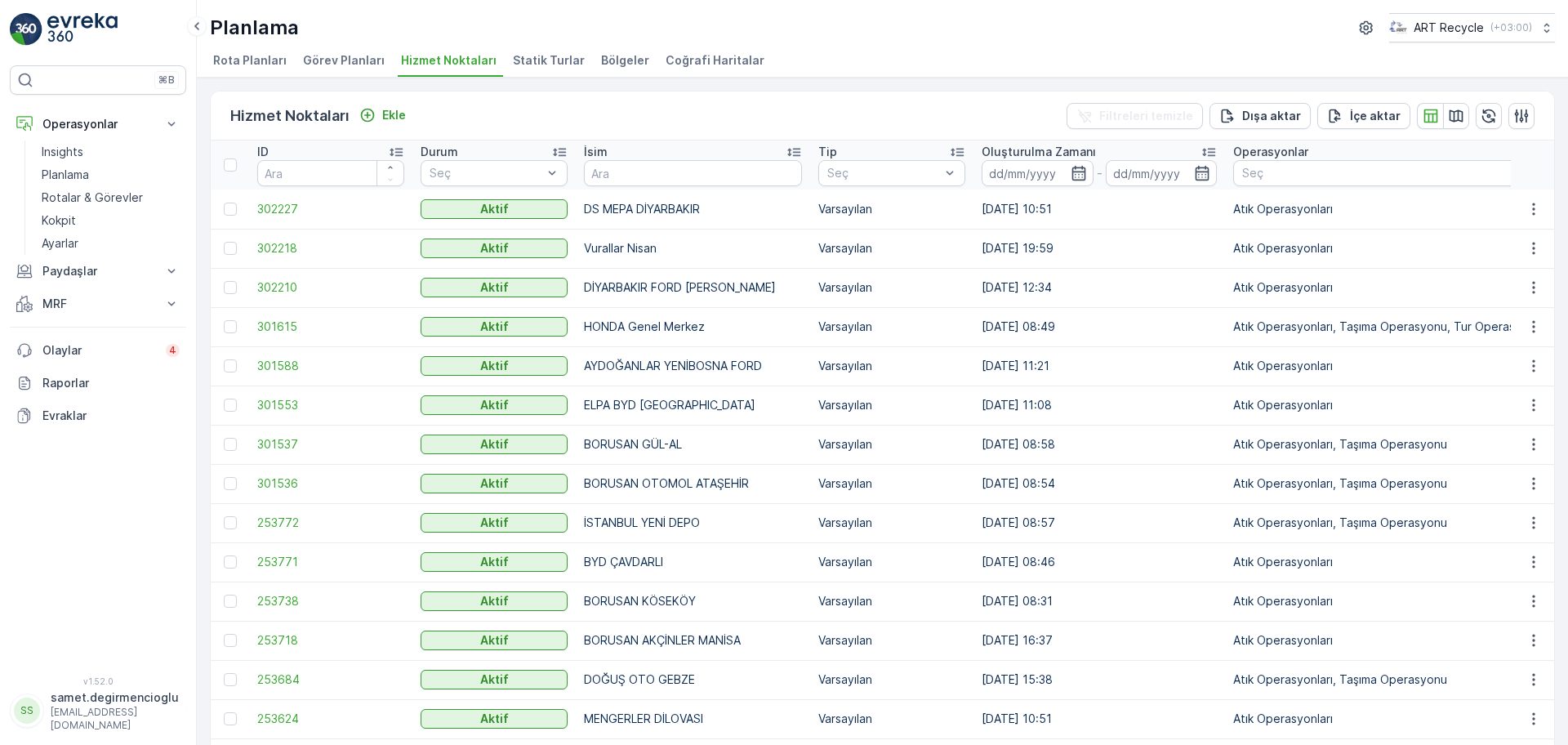
click at [1065, 24] on div "Planlama ART Recycle ( +03:00 )" at bounding box center [882, 28] width 1345 height 29
